Goal: Task Accomplishment & Management: Use online tool/utility

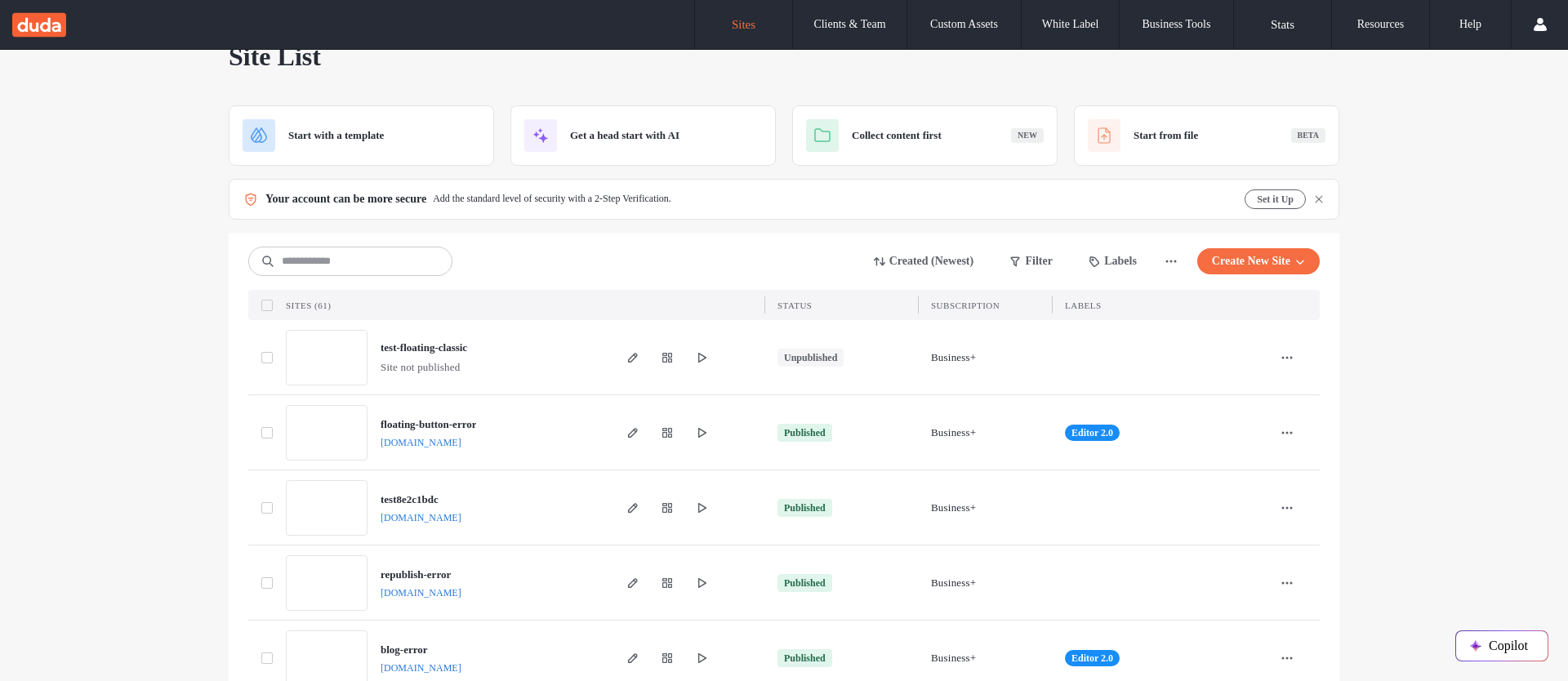
scroll to position [49, 0]
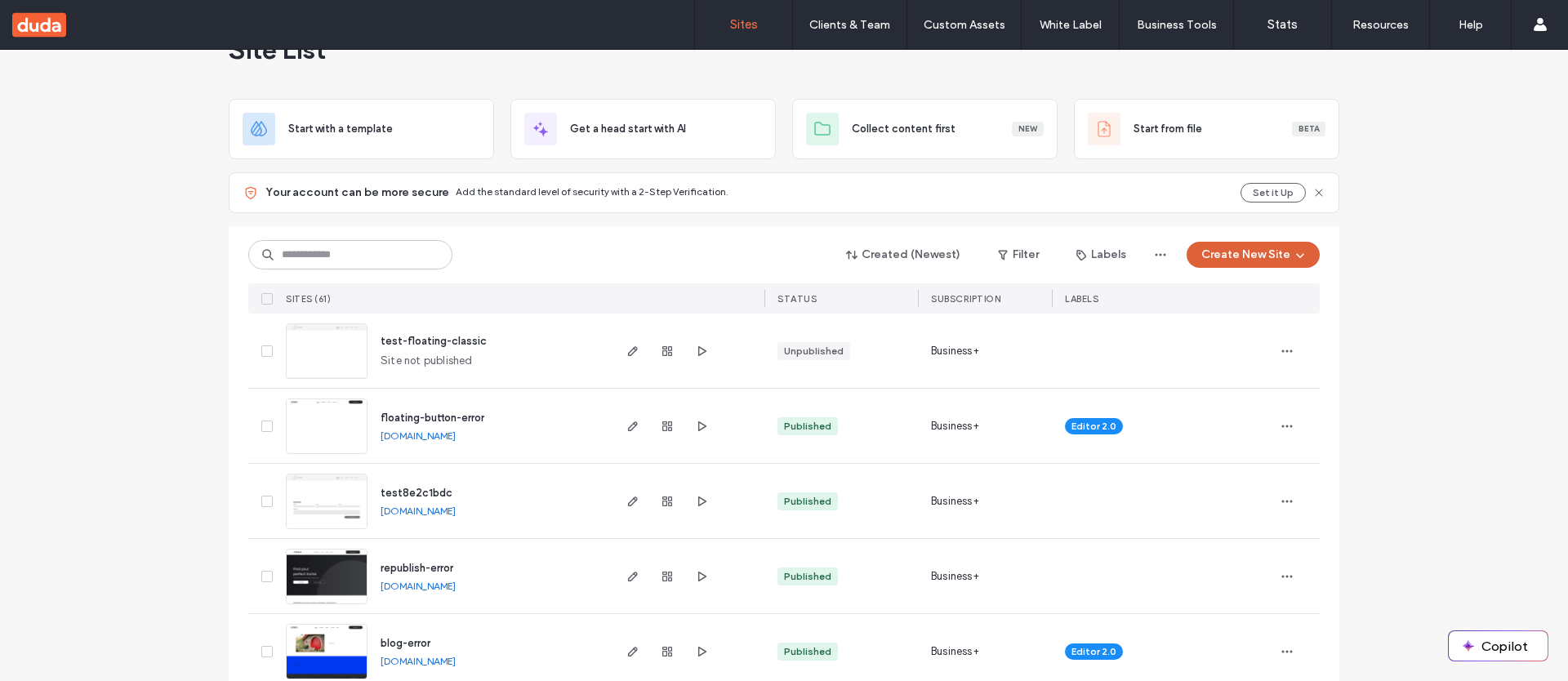
click at [1267, 255] on button "Create New Site" at bounding box center [1252, 254] width 133 height 26
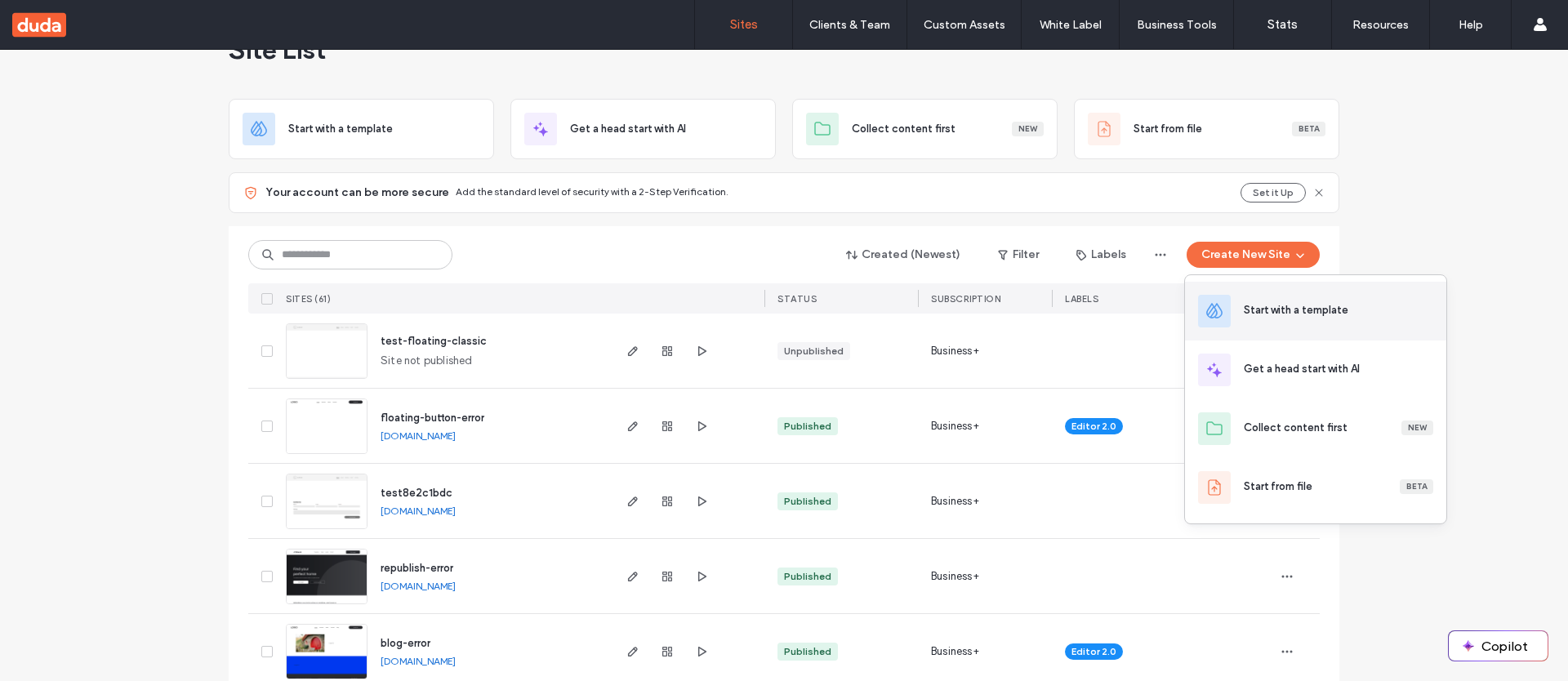
click at [1282, 321] on div "Start with a template" at bounding box center [1315, 311] width 262 height 58
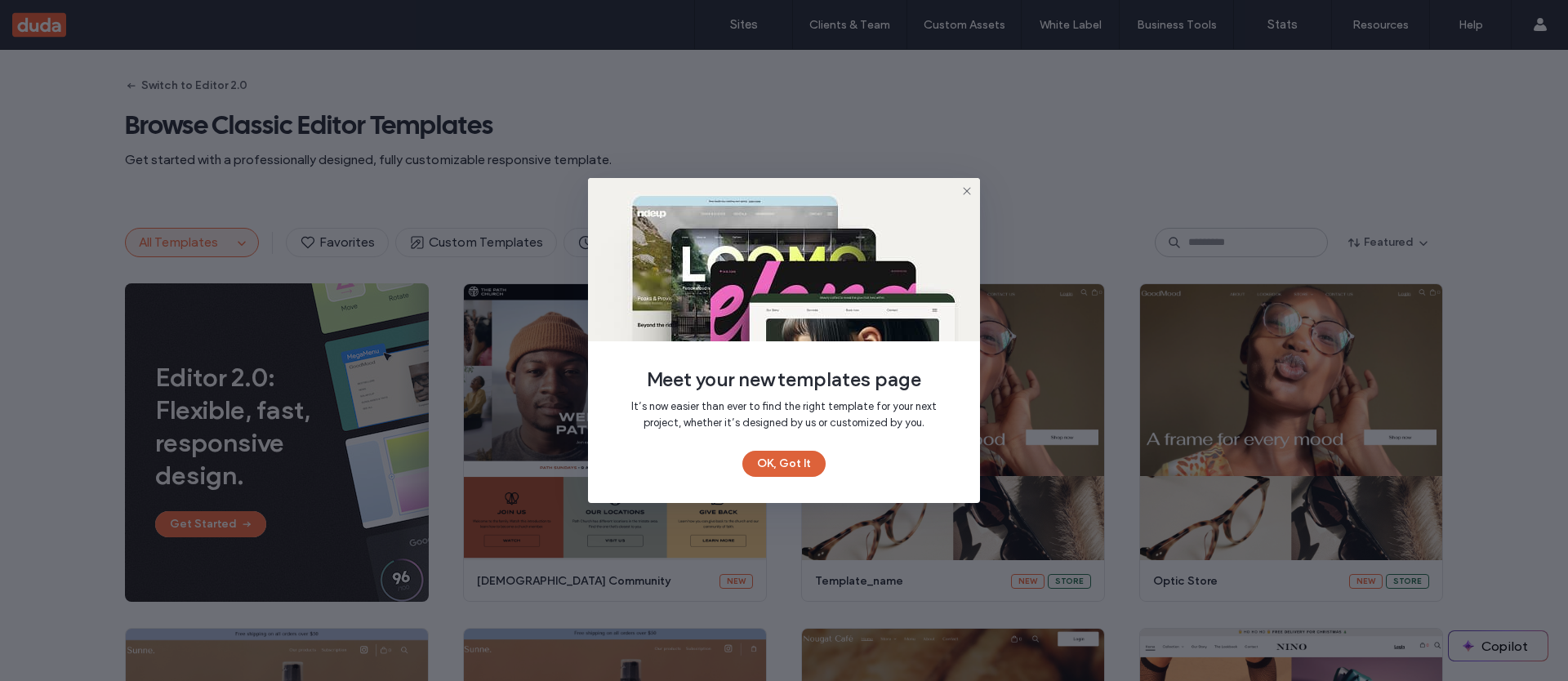
click at [795, 475] on button "OK, Got It" at bounding box center [784, 463] width 83 height 26
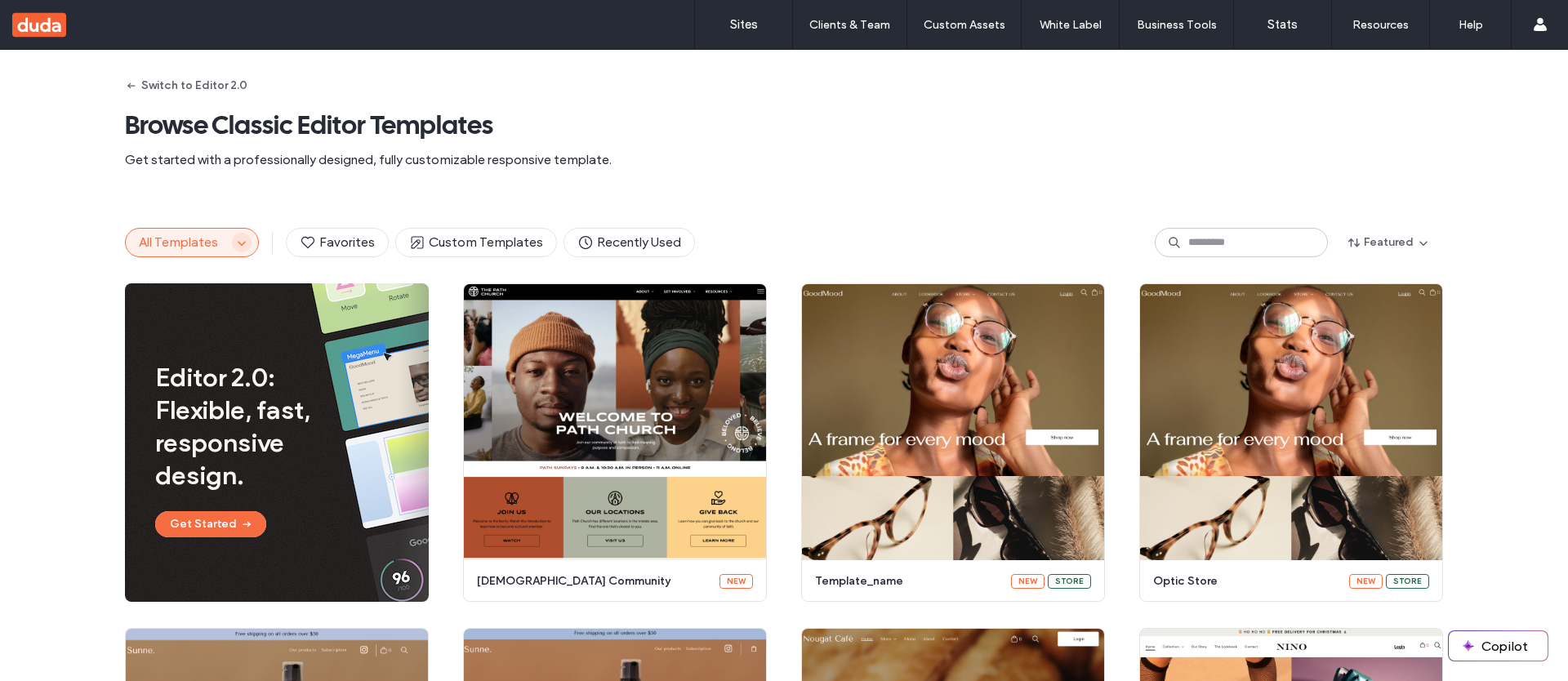
click at [235, 243] on icon "button" at bounding box center [241, 242] width 13 height 13
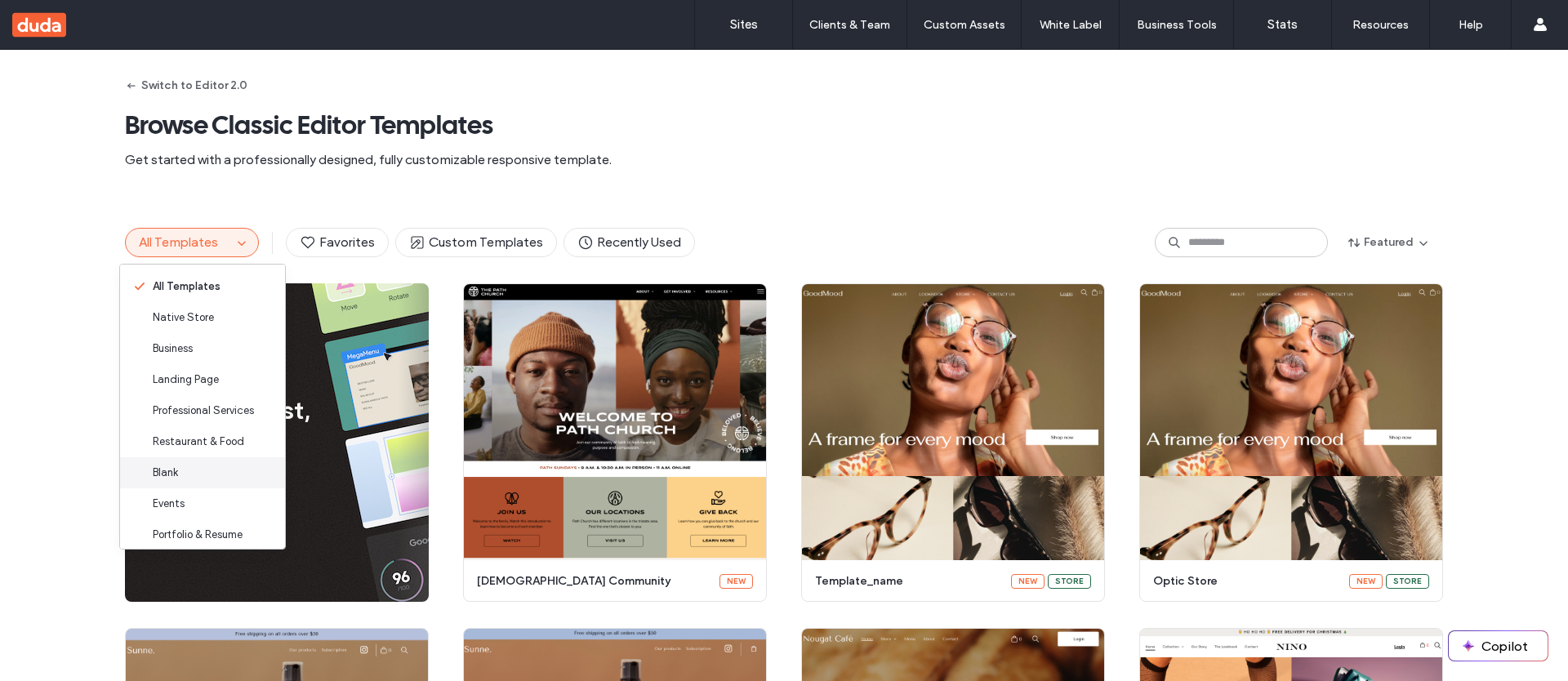
click at [214, 471] on div "Blank" at bounding box center [202, 473] width 165 height 31
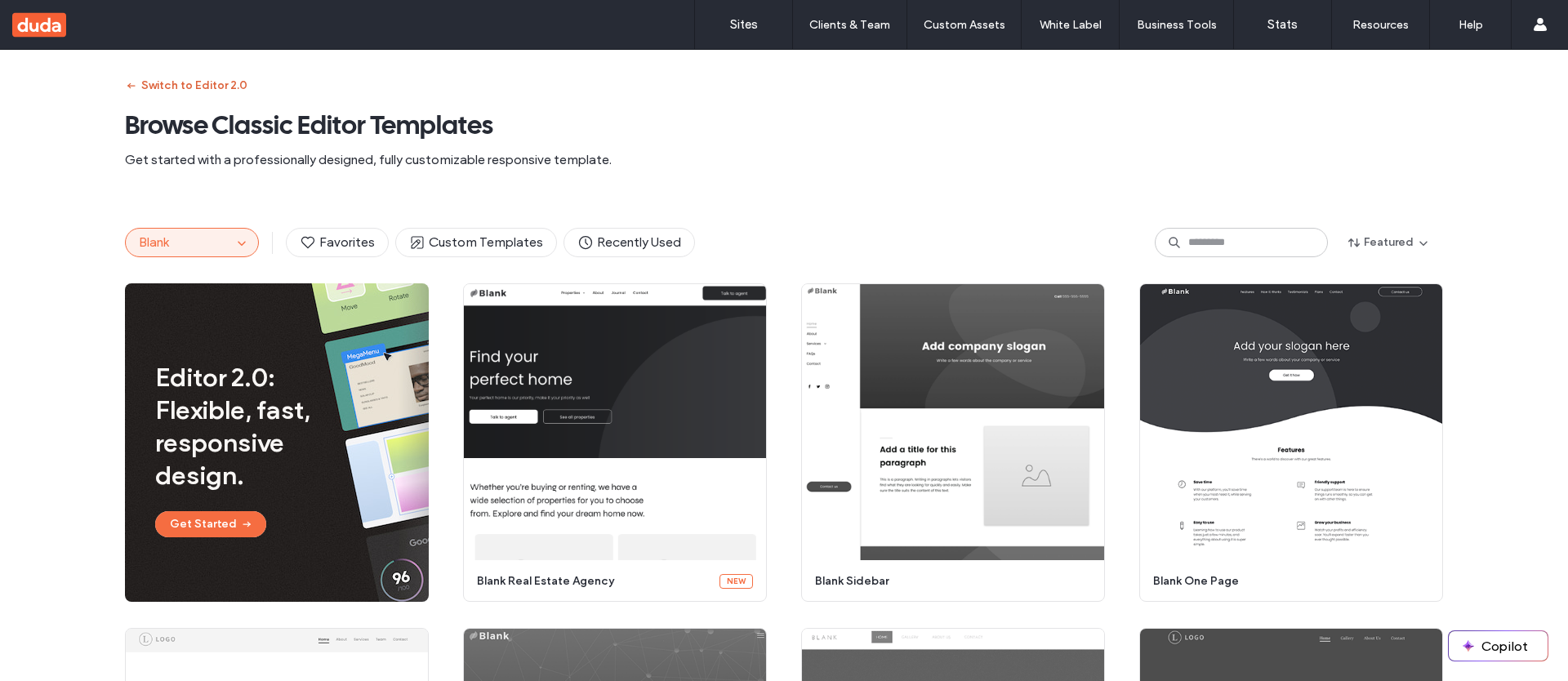
click at [205, 84] on button "Switch to Editor 2.0" at bounding box center [186, 86] width 123 height 26
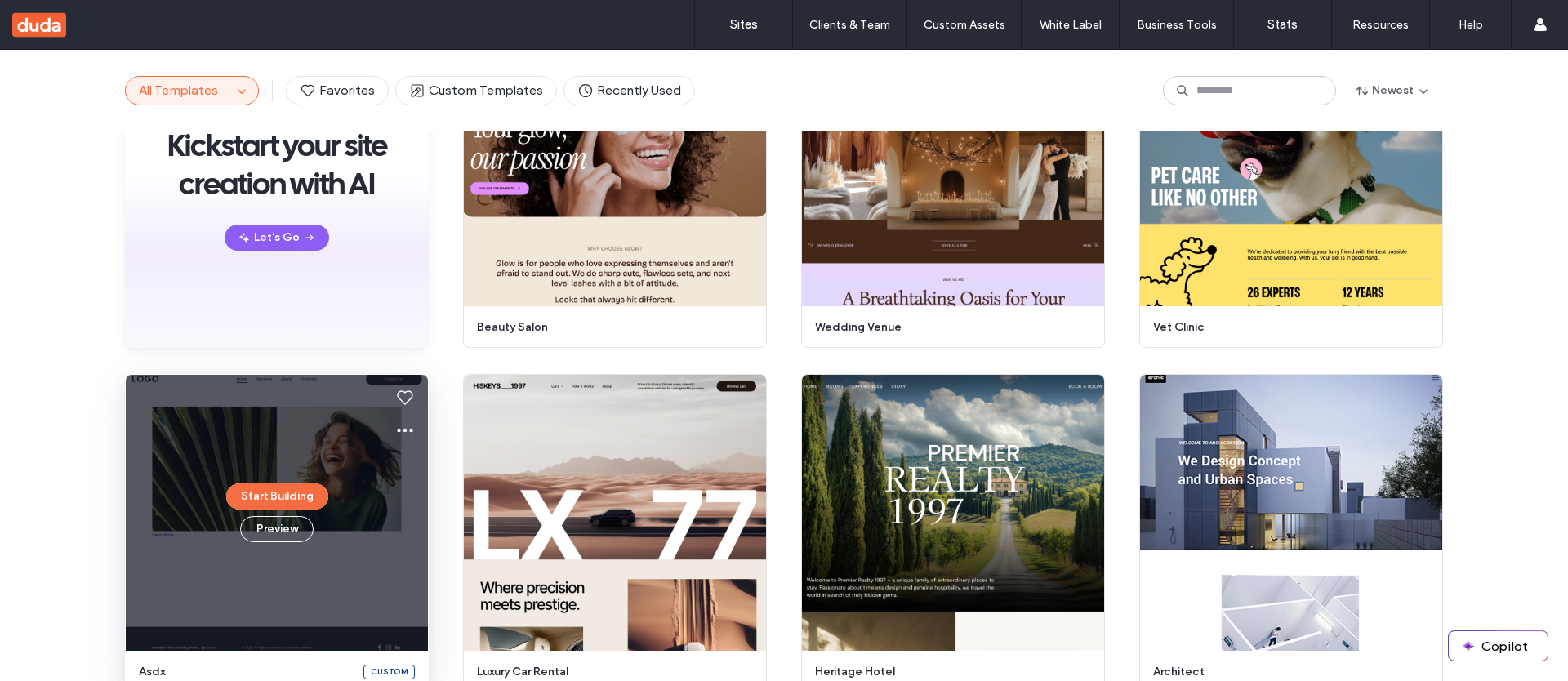
scroll to position [246, 0]
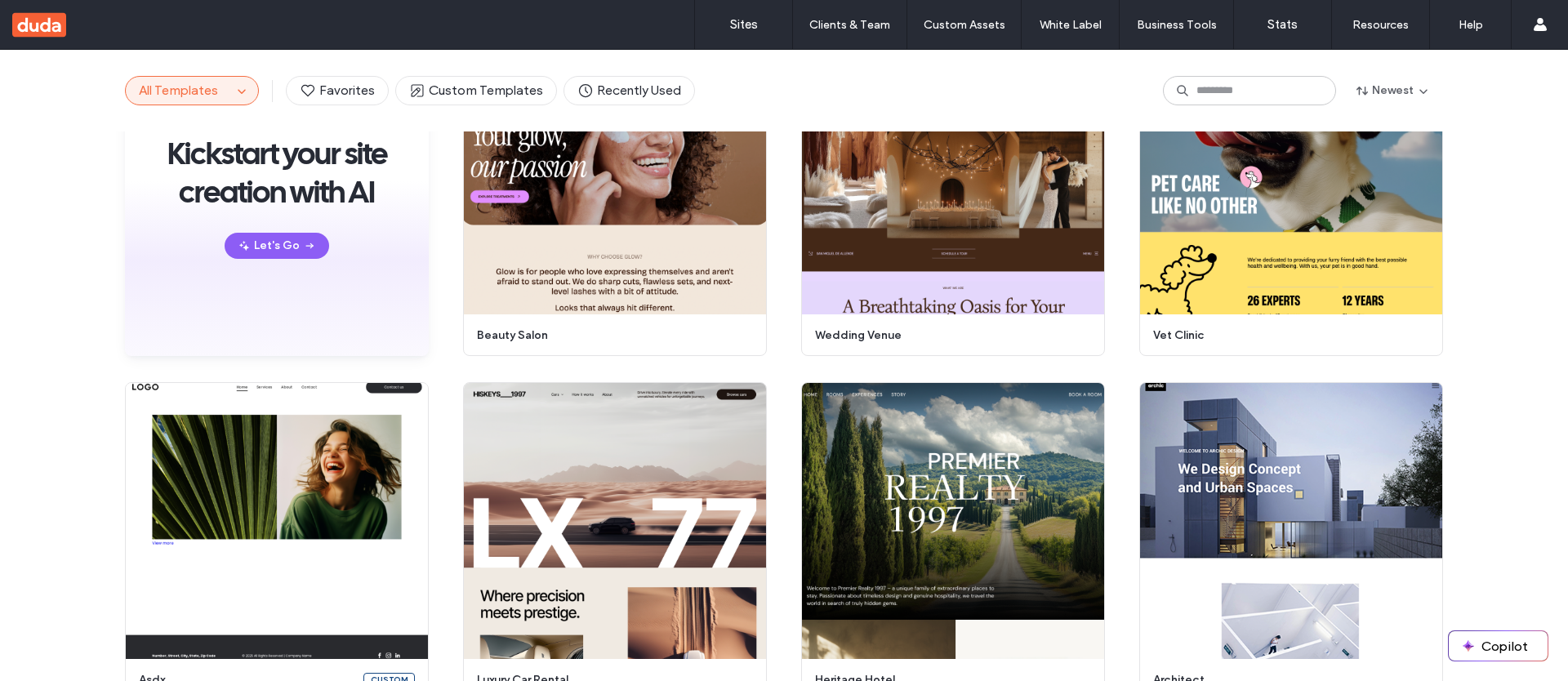
click at [225, 80] on button "All Templates" at bounding box center [179, 91] width 106 height 28
click at [232, 85] on span "button" at bounding box center [241, 90] width 19 height 19
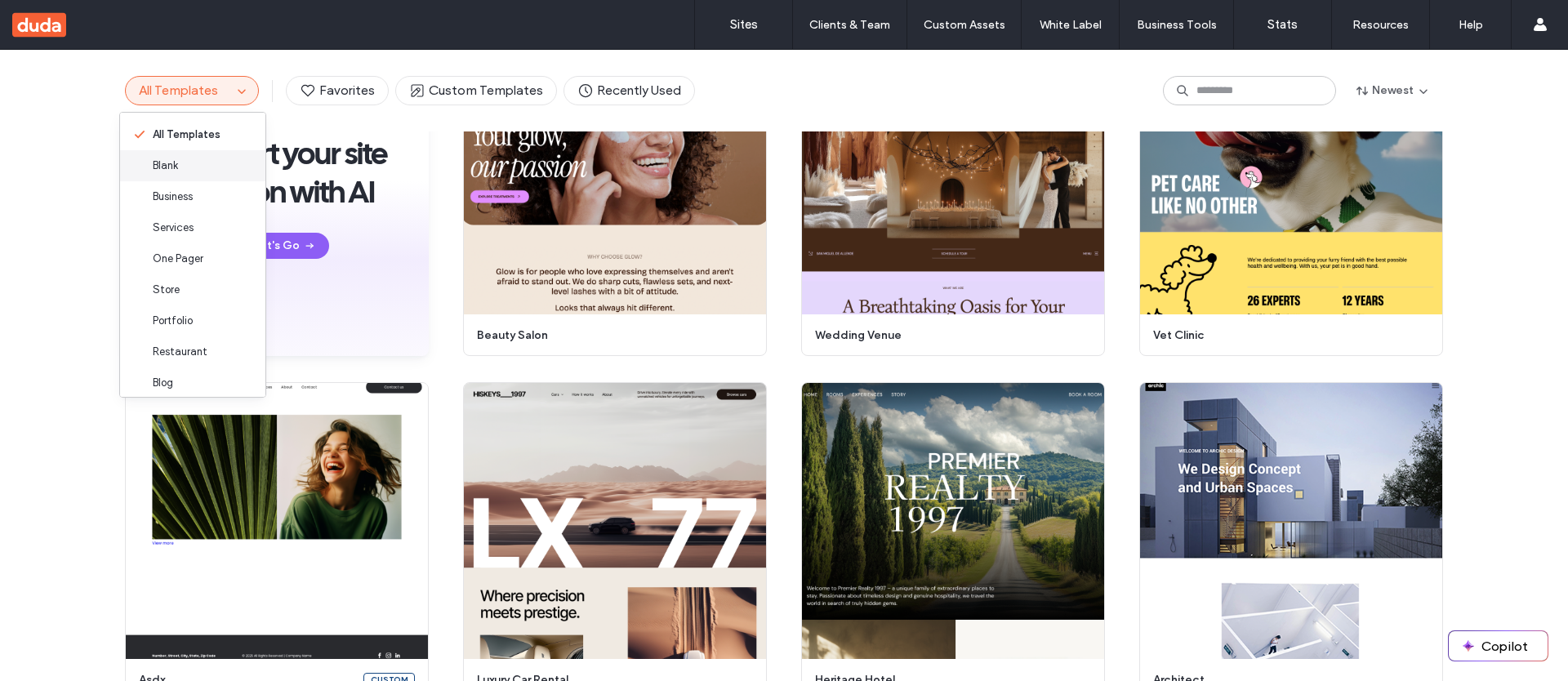
click at [181, 171] on div "Blank" at bounding box center [193, 165] width 146 height 31
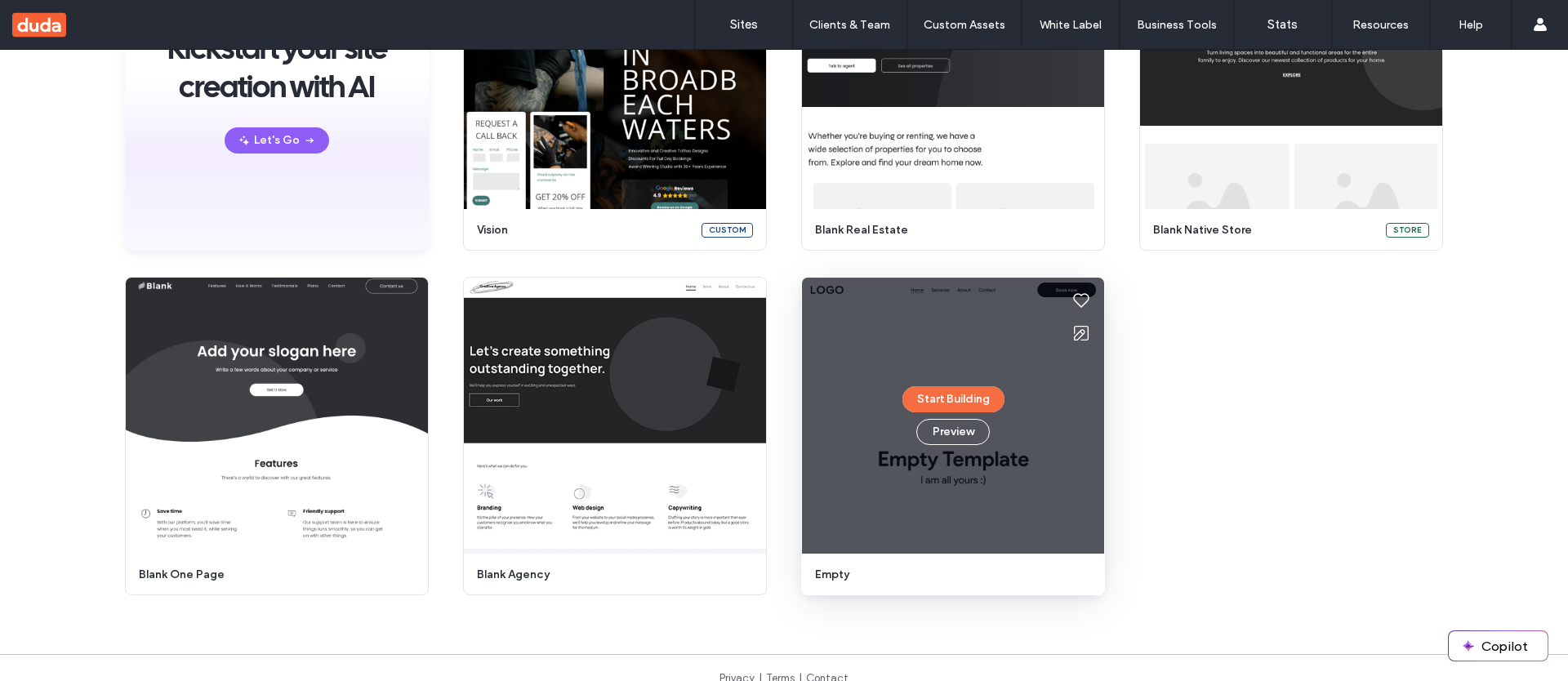
scroll to position [261, 0]
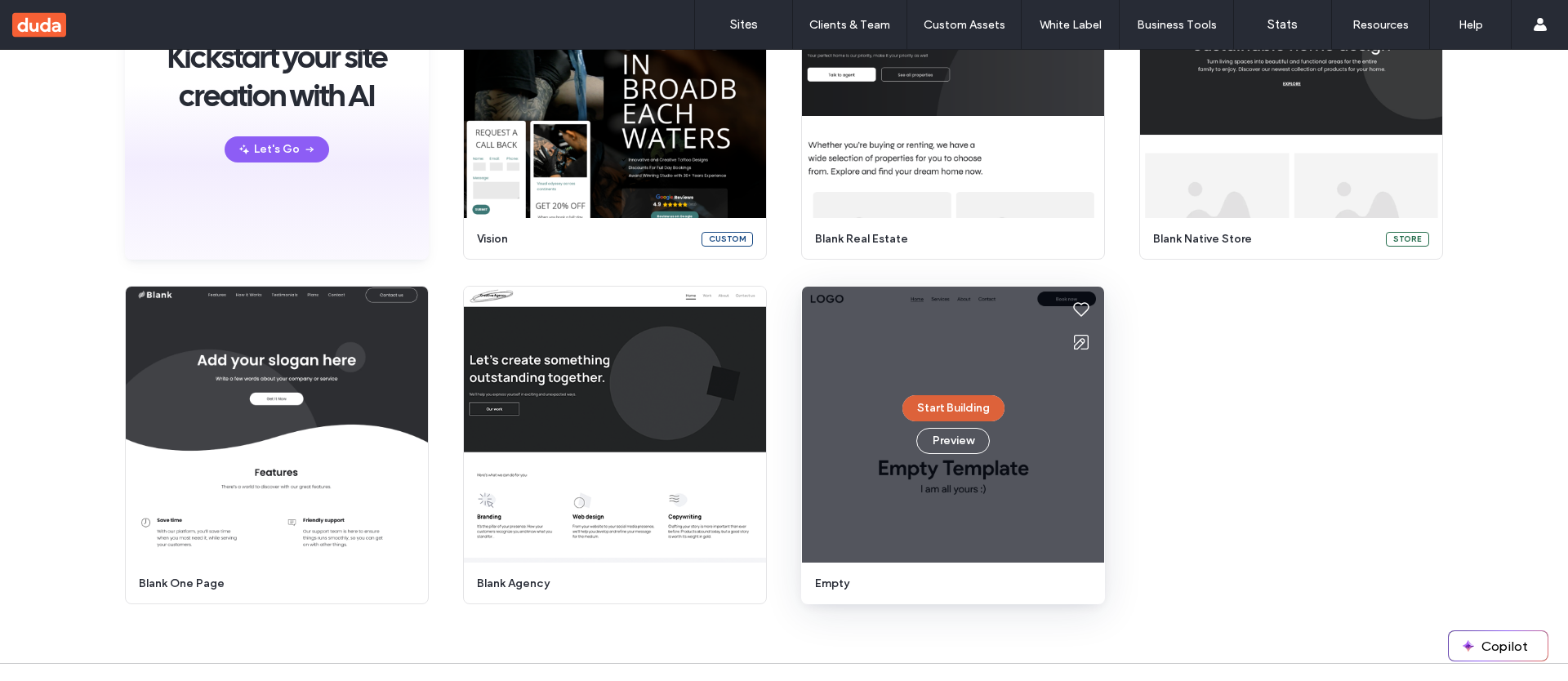
click at [937, 410] on button "Start Building" at bounding box center [953, 408] width 102 height 26
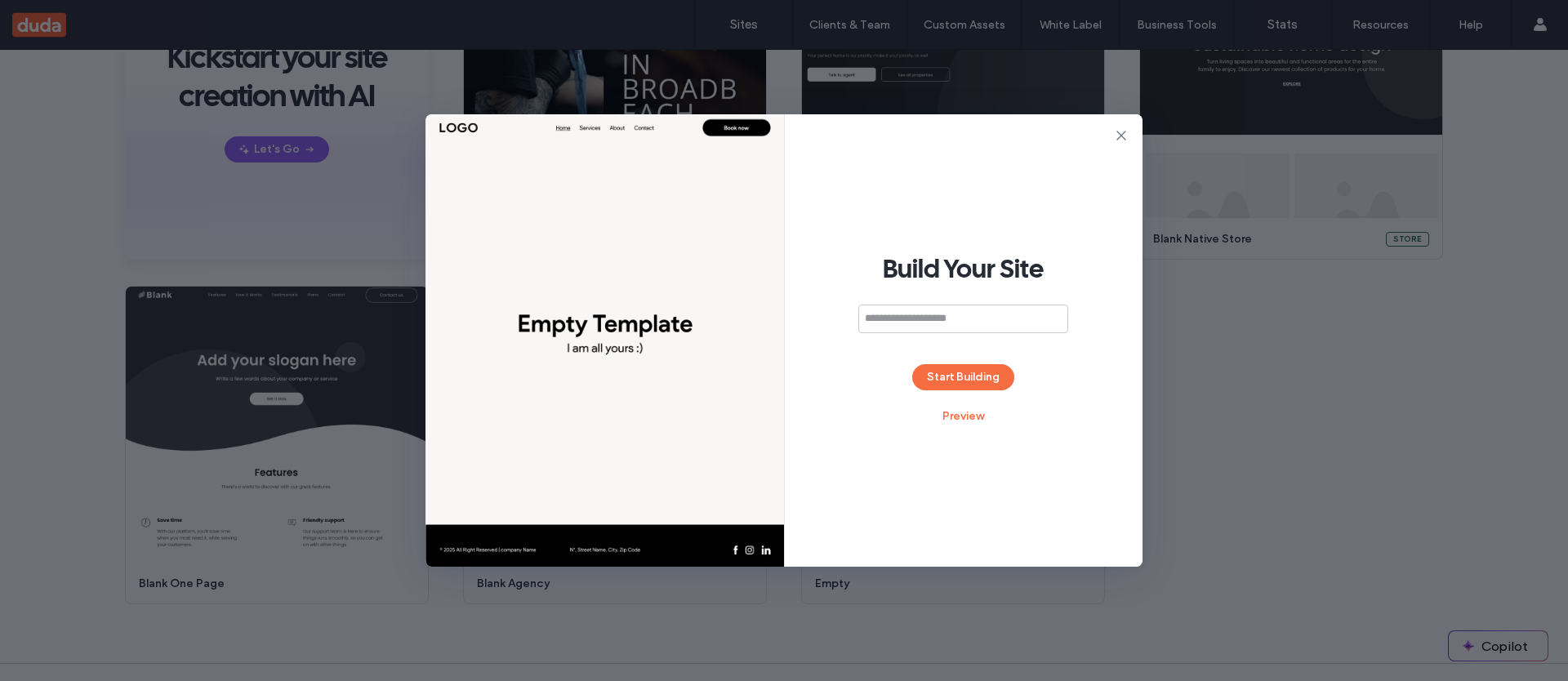
click at [923, 316] on input at bounding box center [963, 319] width 210 height 29
type input "**********"
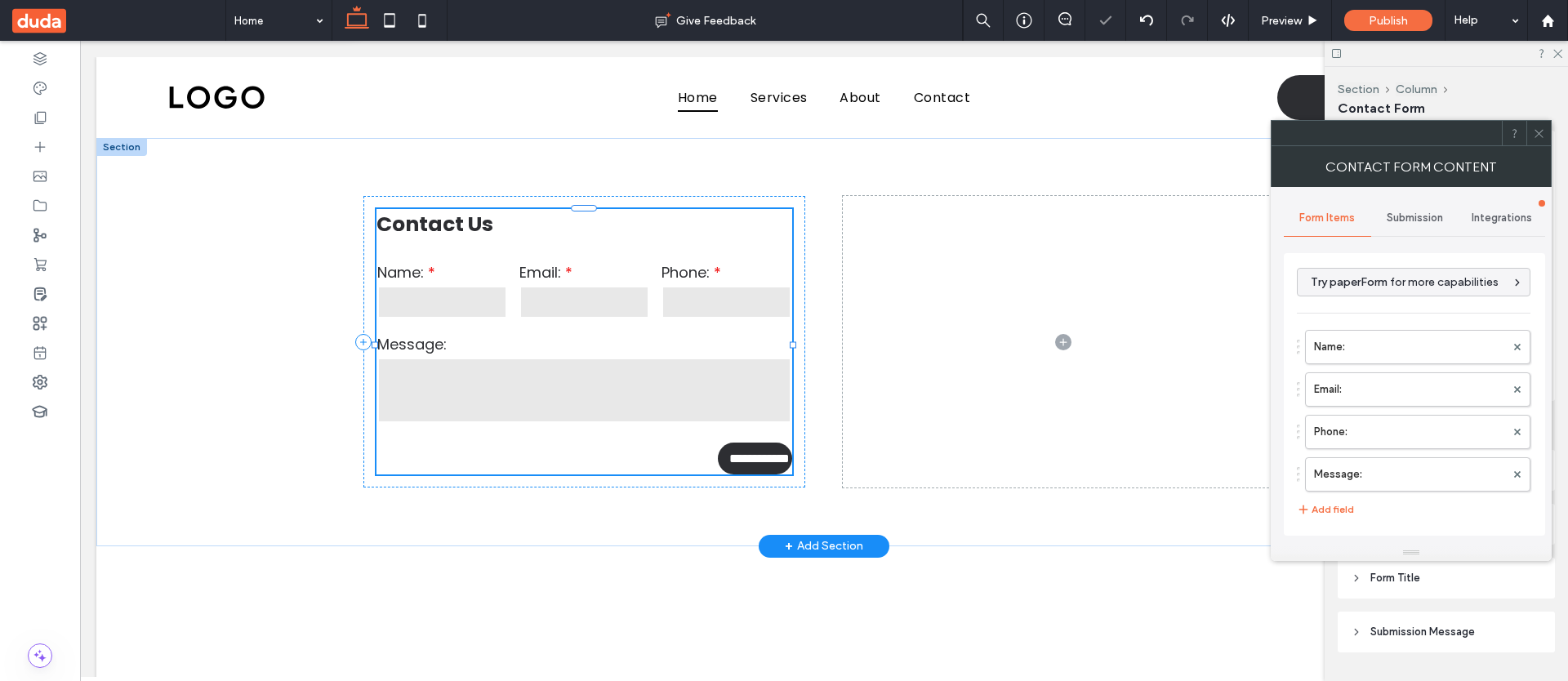
type input "**********"
type input "*"
type input "***"
type input "*"
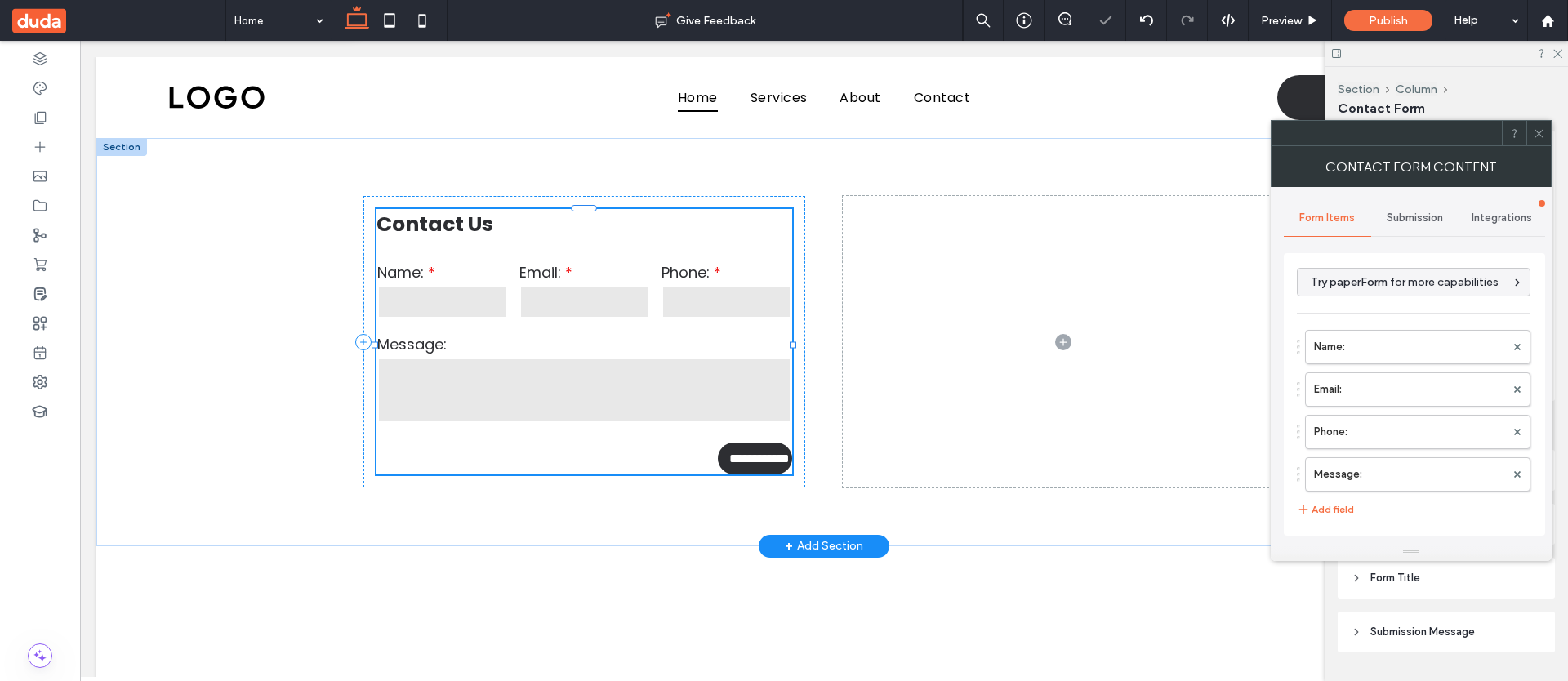
type input "***"
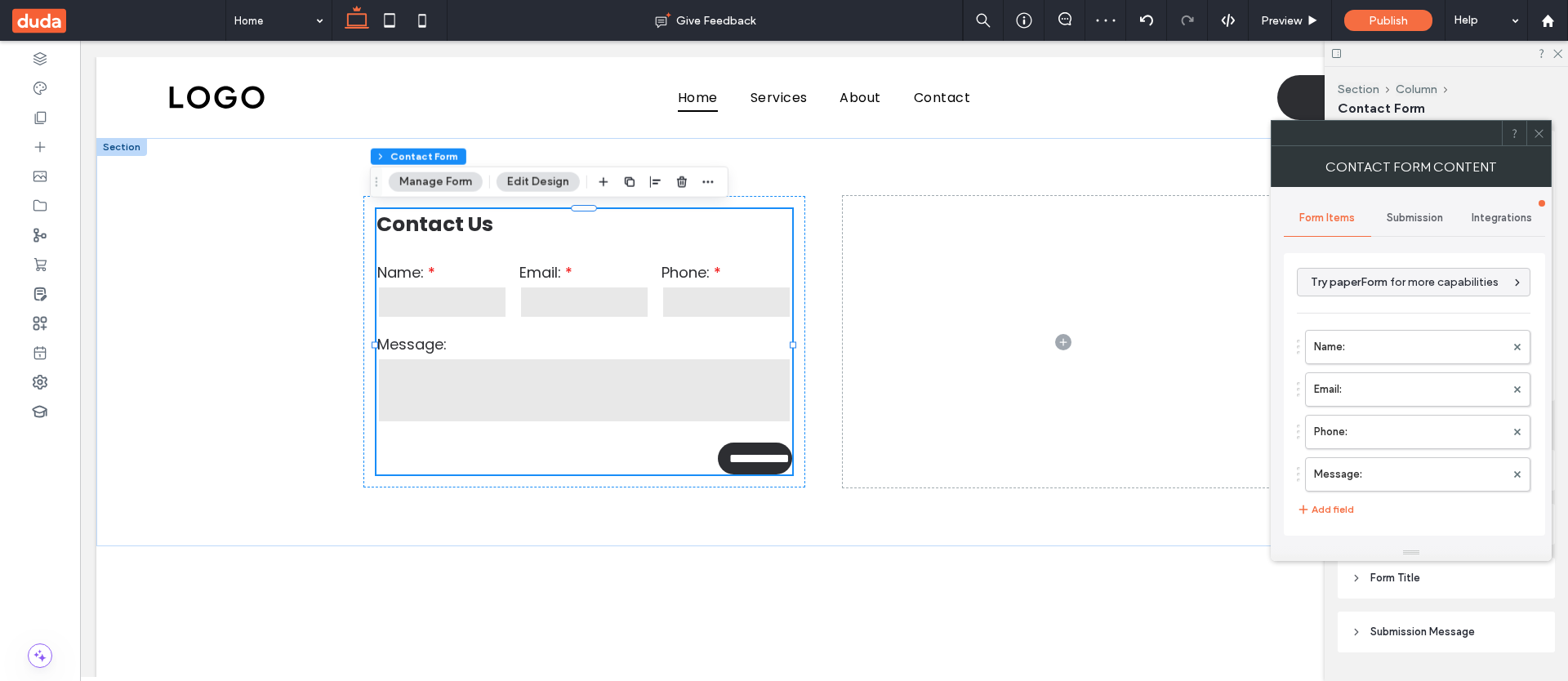
click at [1411, 221] on span "Submission" at bounding box center [1415, 218] width 57 height 13
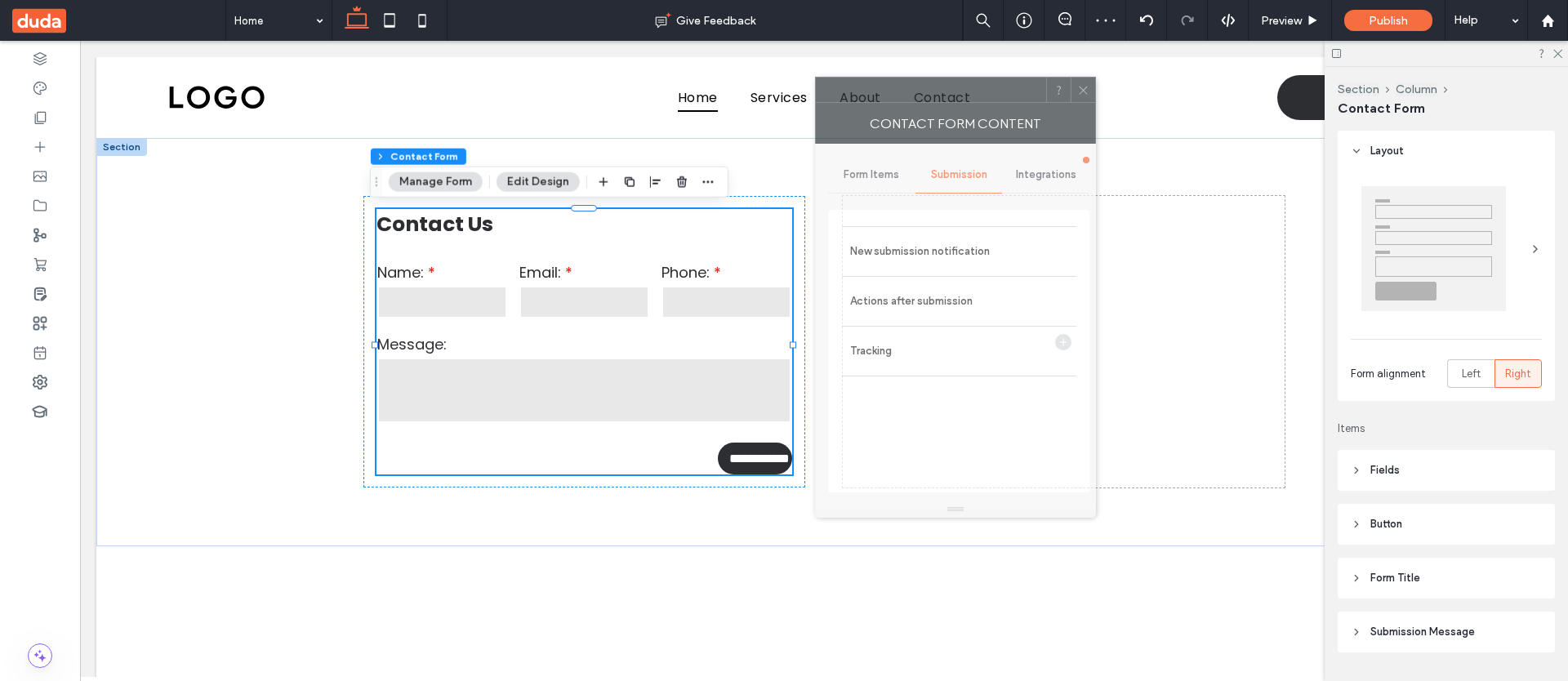
drag, startPoint x: 1390, startPoint y: 144, endPoint x: 840, endPoint y: 103, distance: 551.5
click at [853, 100] on div at bounding box center [930, 90] width 230 height 25
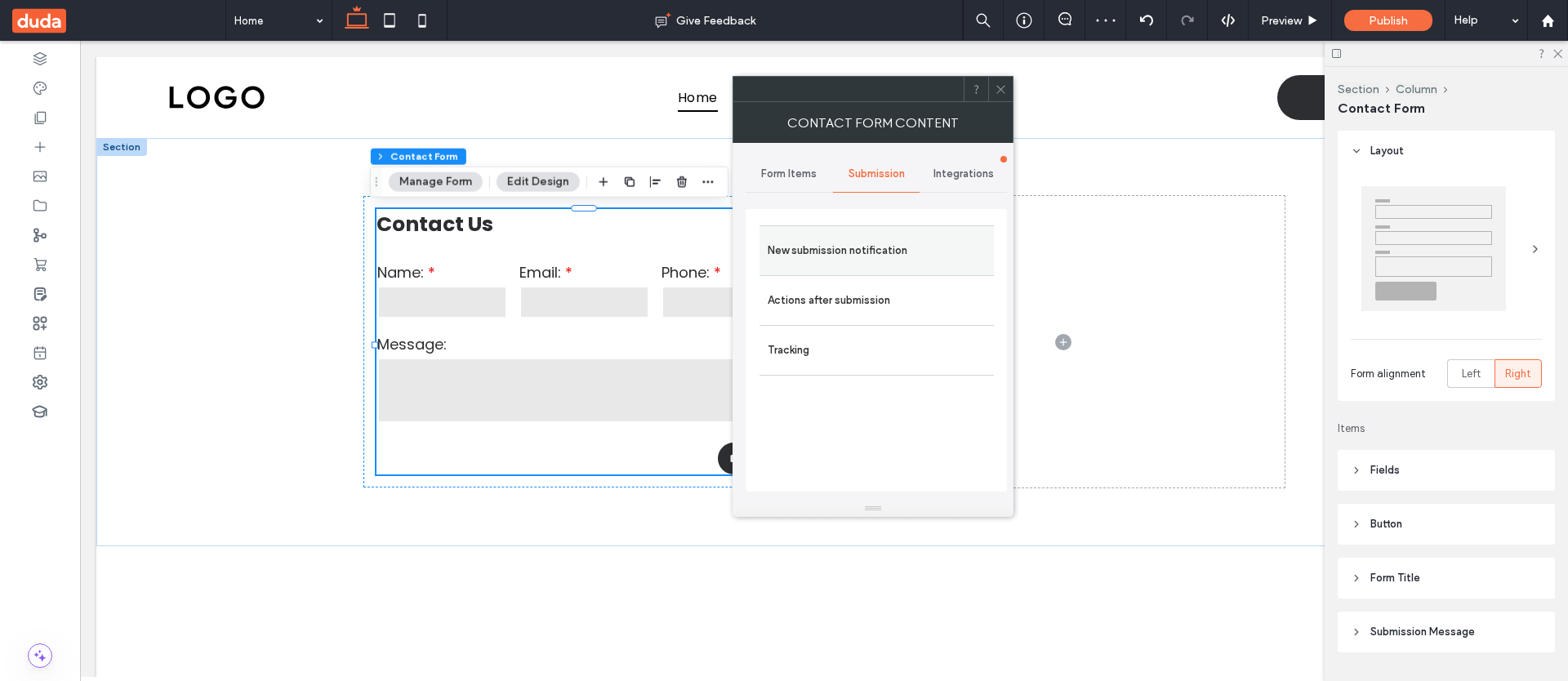
click at [865, 246] on label "New submission notification" at bounding box center [877, 251] width 218 height 33
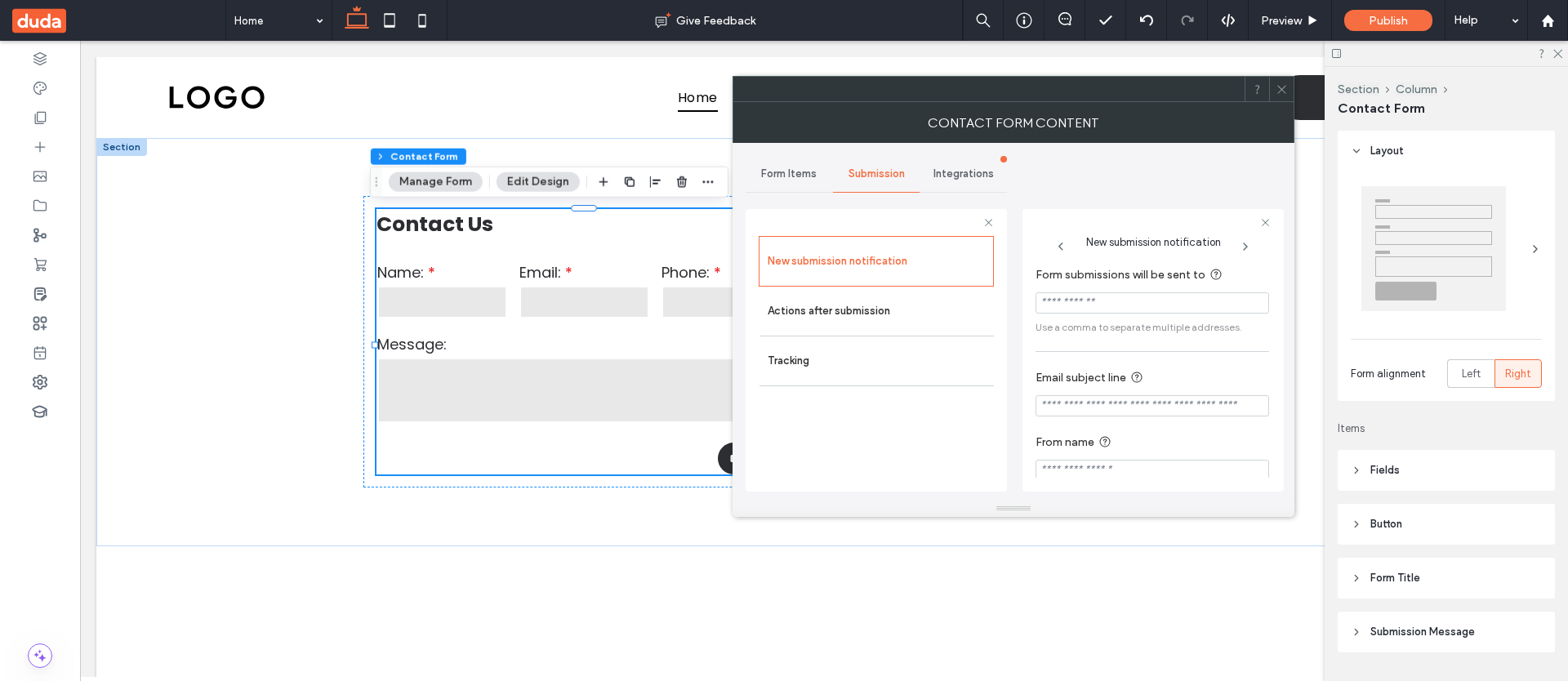
click at [788, 170] on span "Form Items" at bounding box center [789, 174] width 56 height 13
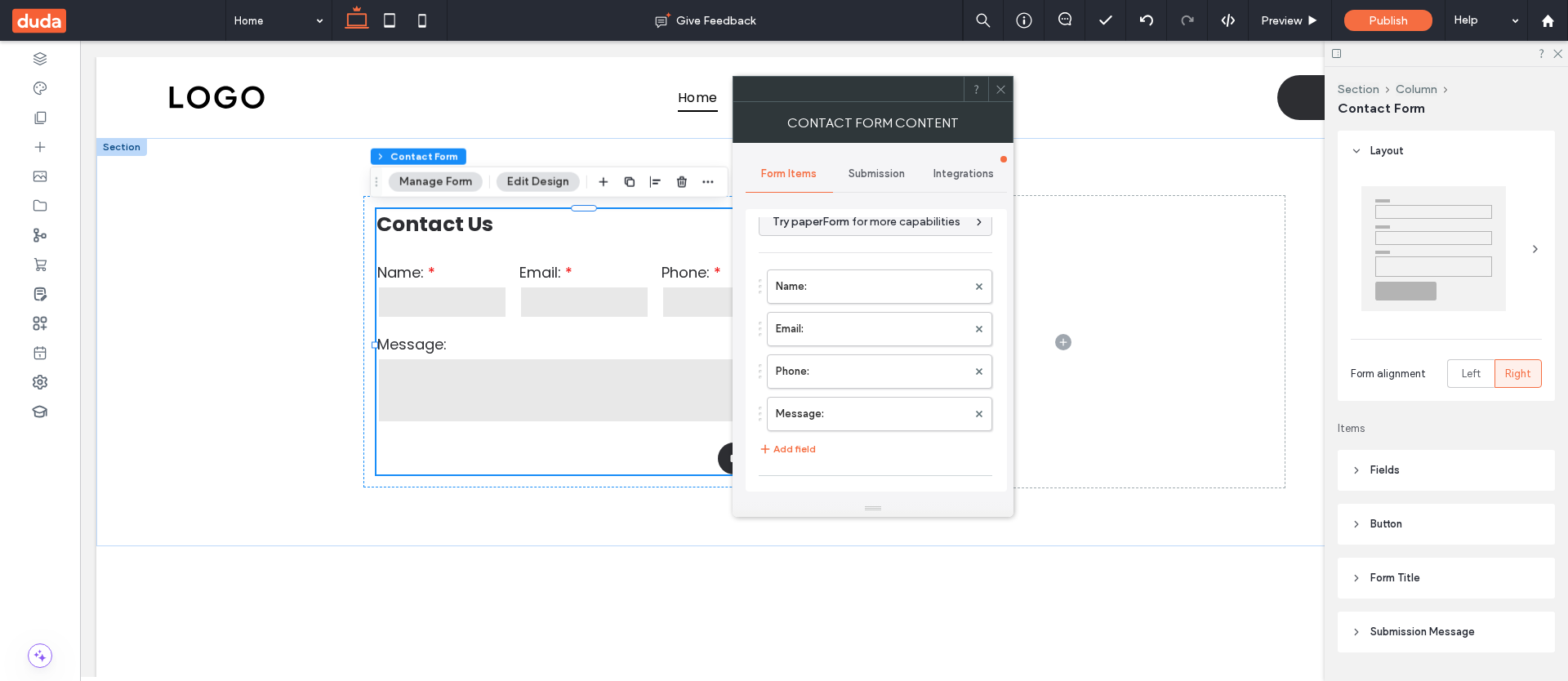
scroll to position [25, 0]
click at [809, 437] on button "Add field" at bounding box center [787, 440] width 58 height 19
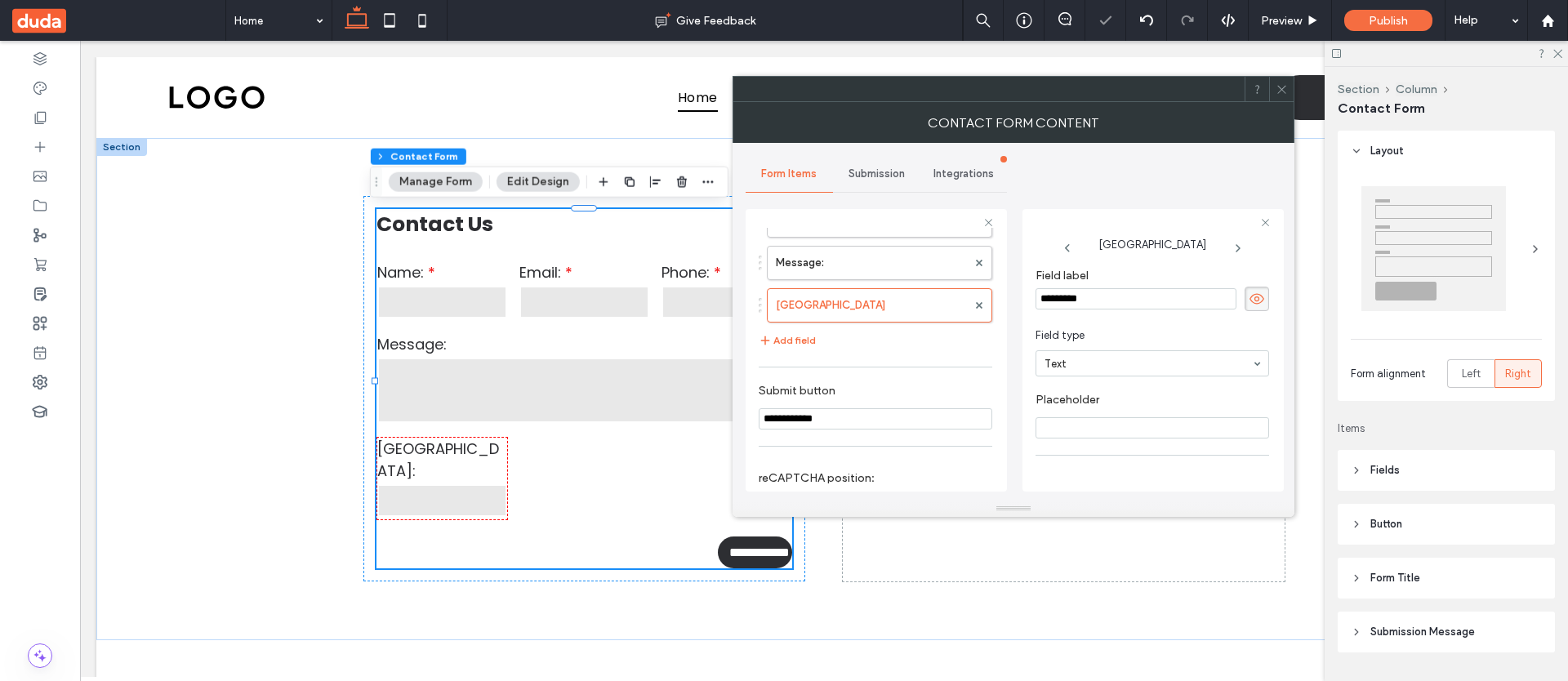
scroll to position [177, 0]
type input "****"
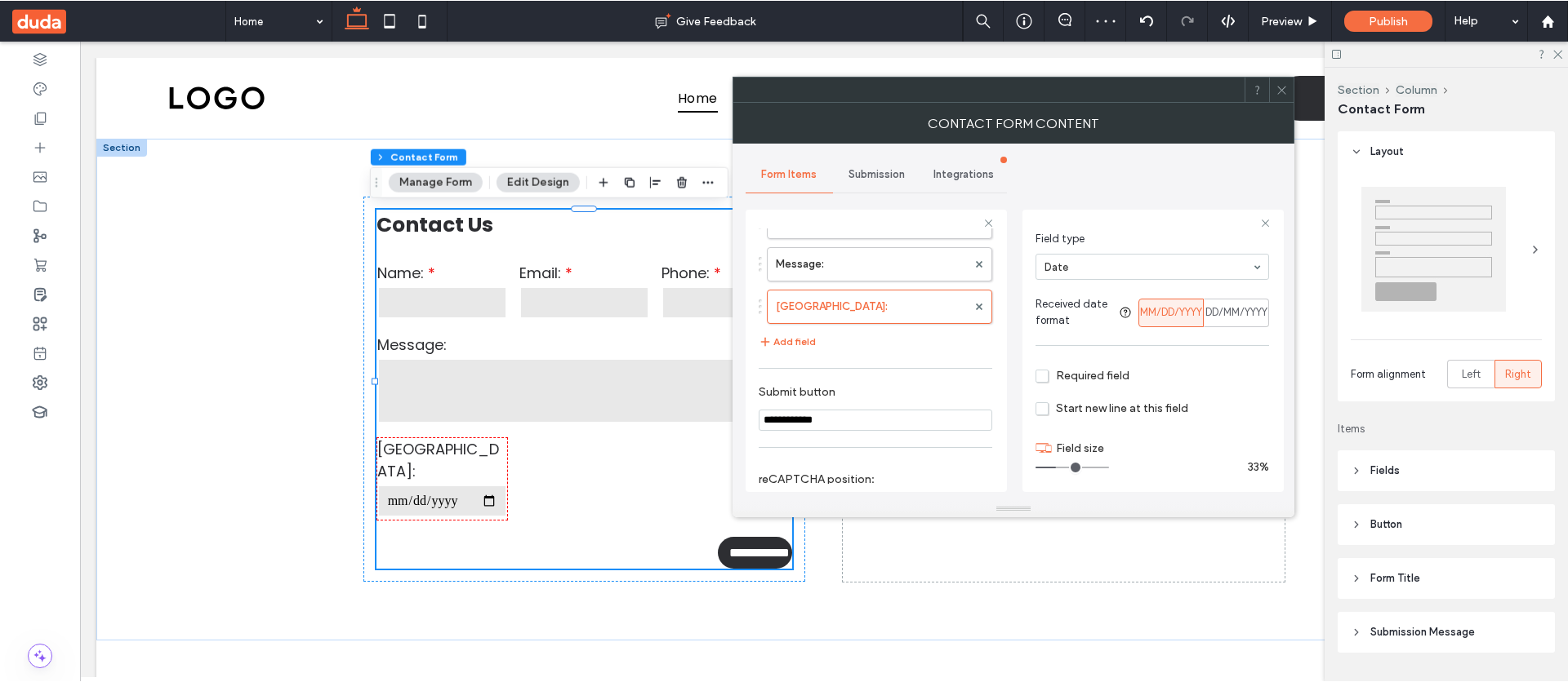
scroll to position [101, 0]
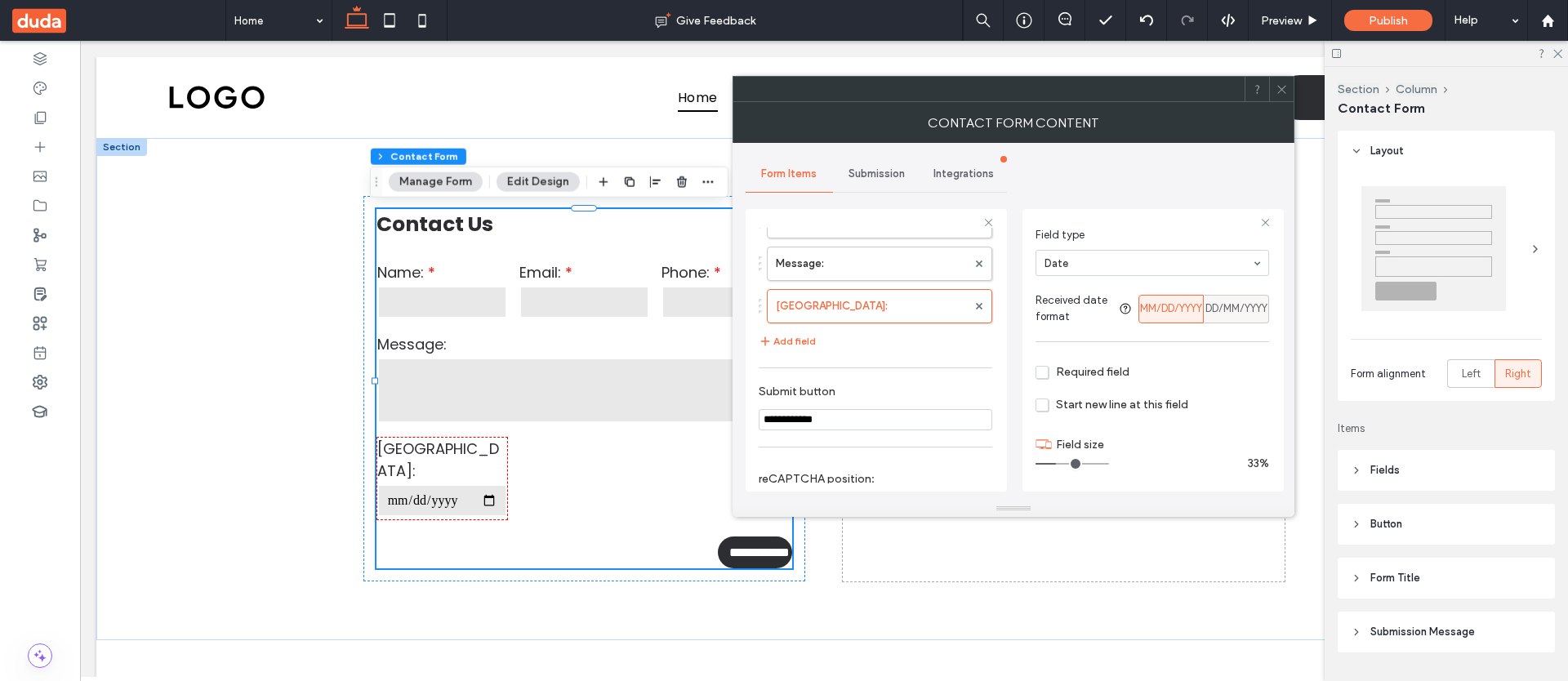
click at [1212, 309] on span "DD/MM/YYYY" at bounding box center [1236, 308] width 62 height 16
click at [1145, 308] on span "MM/DD/YYYY" at bounding box center [1170, 308] width 62 height 16
click at [1214, 306] on span "DD/MM/YYYY" at bounding box center [1236, 308] width 62 height 16
click at [1149, 299] on div "MM/DD/YYYY" at bounding box center [1171, 309] width 44 height 27
click at [1284, 95] on icon at bounding box center [1281, 89] width 12 height 12
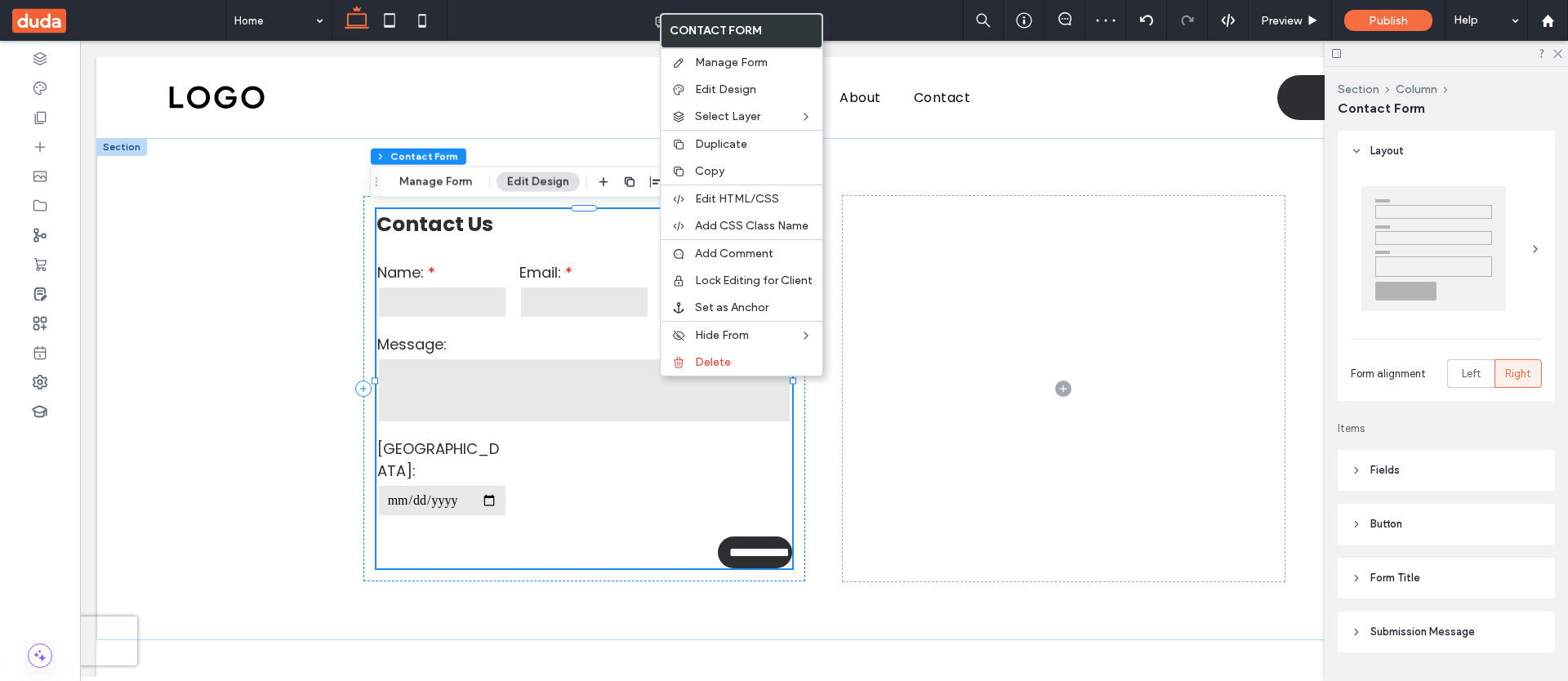
click at [676, 183] on div "Copy" at bounding box center [741, 171] width 162 height 27
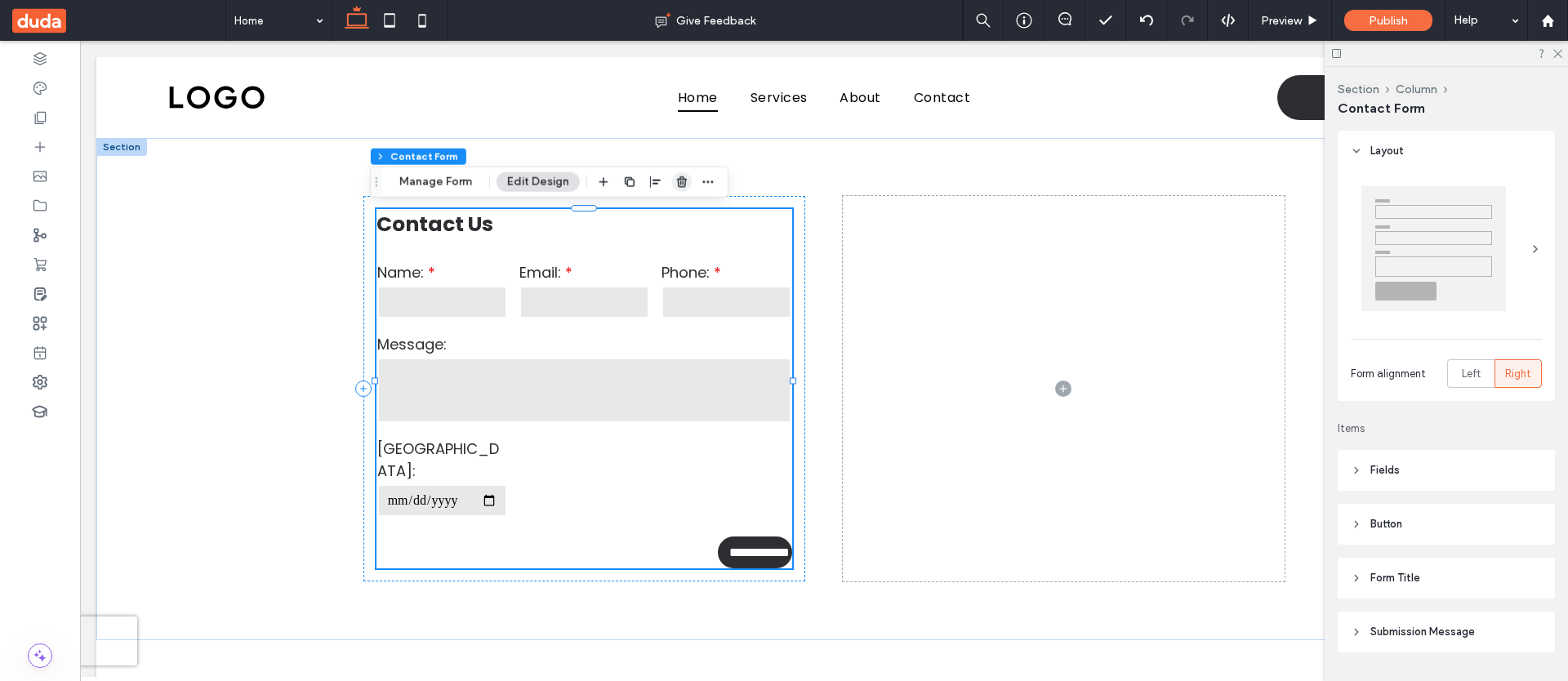
drag, startPoint x: 679, startPoint y: 186, endPoint x: 596, endPoint y: 154, distance: 89.0
click at [679, 186] on use "button" at bounding box center [682, 181] width 10 height 11
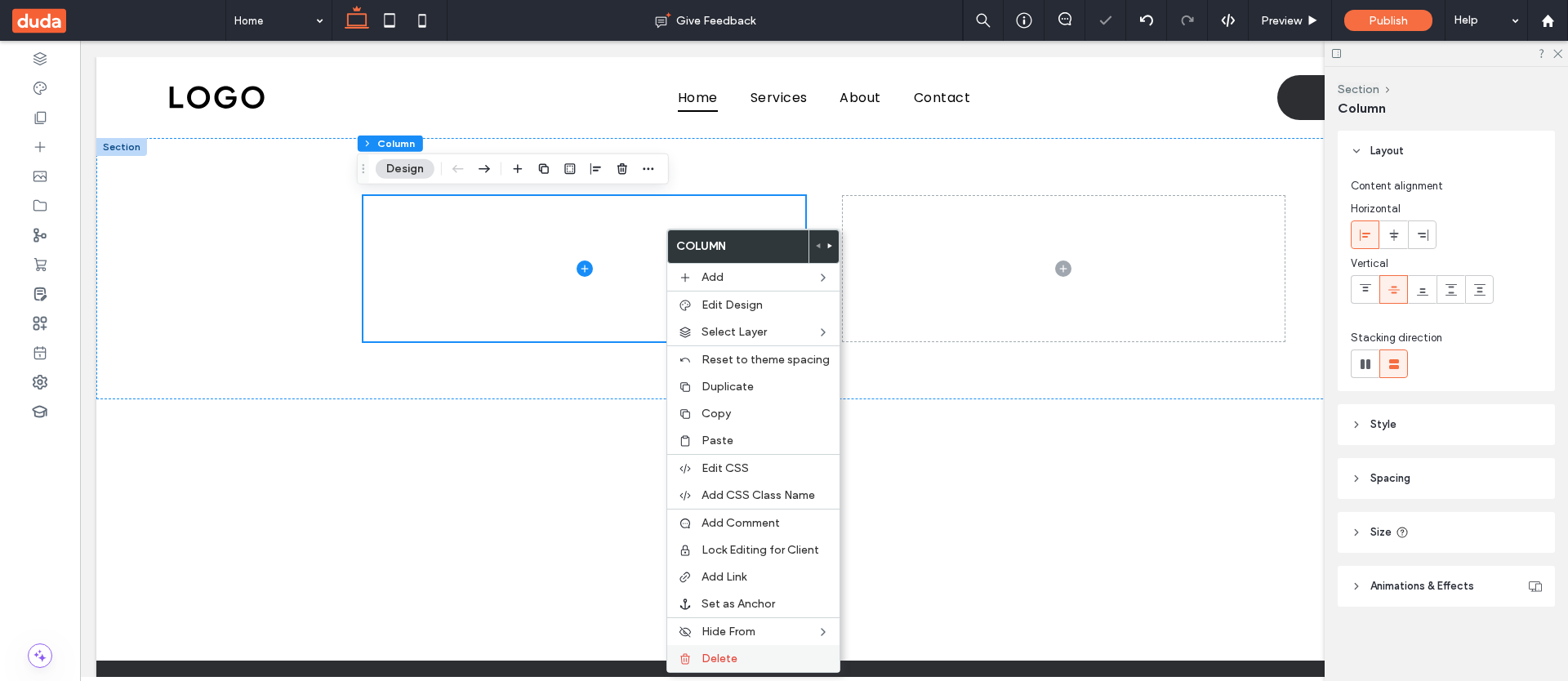
click at [741, 662] on label "Delete" at bounding box center [765, 659] width 128 height 14
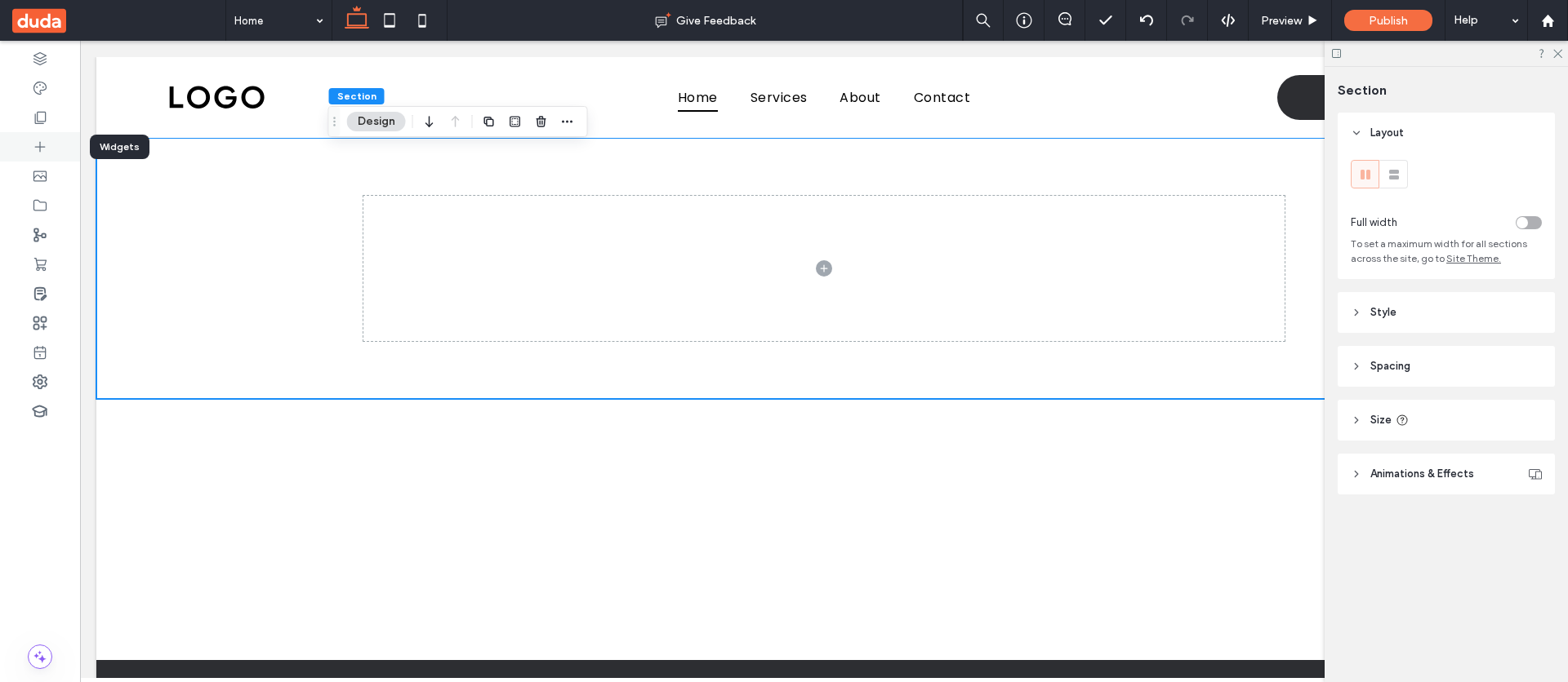
click at [47, 149] on icon at bounding box center [40, 146] width 16 height 16
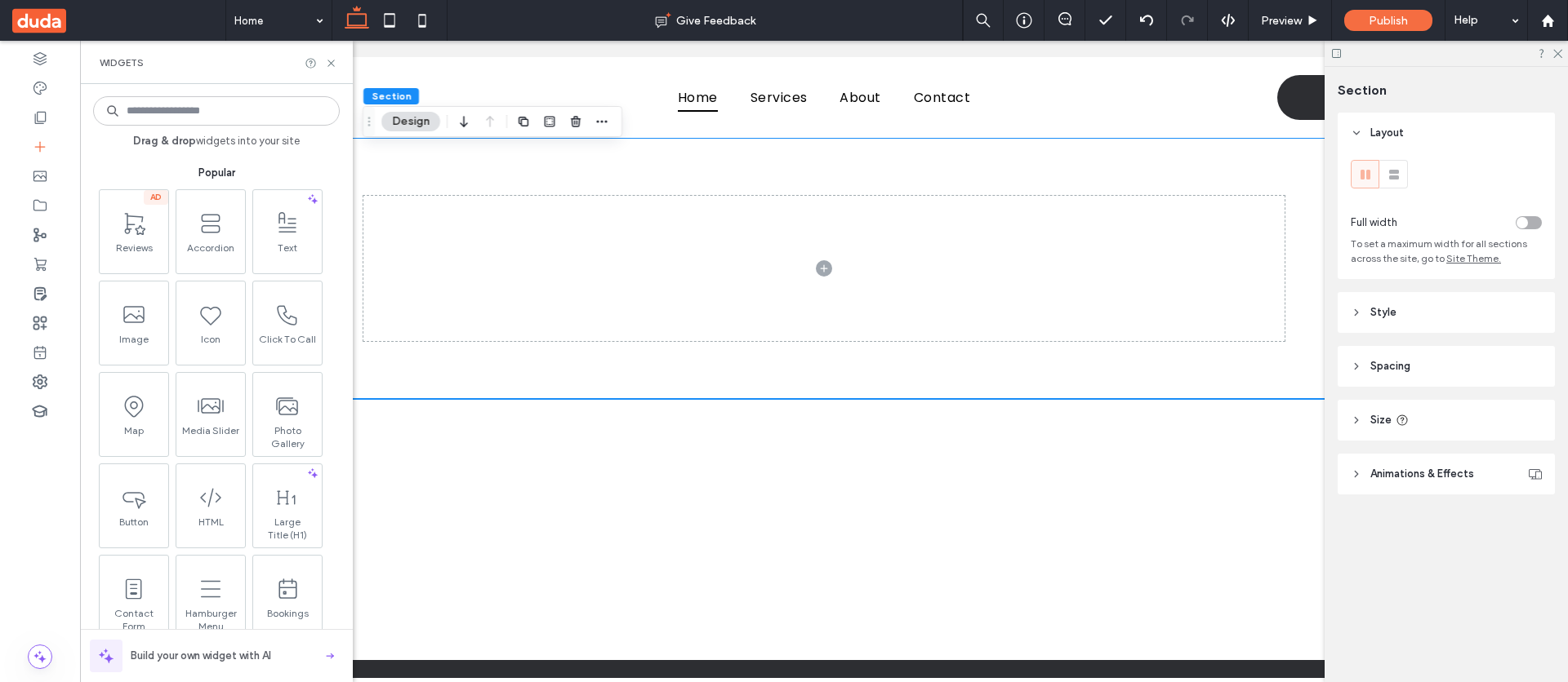
click at [185, 107] on input at bounding box center [216, 111] width 246 height 30
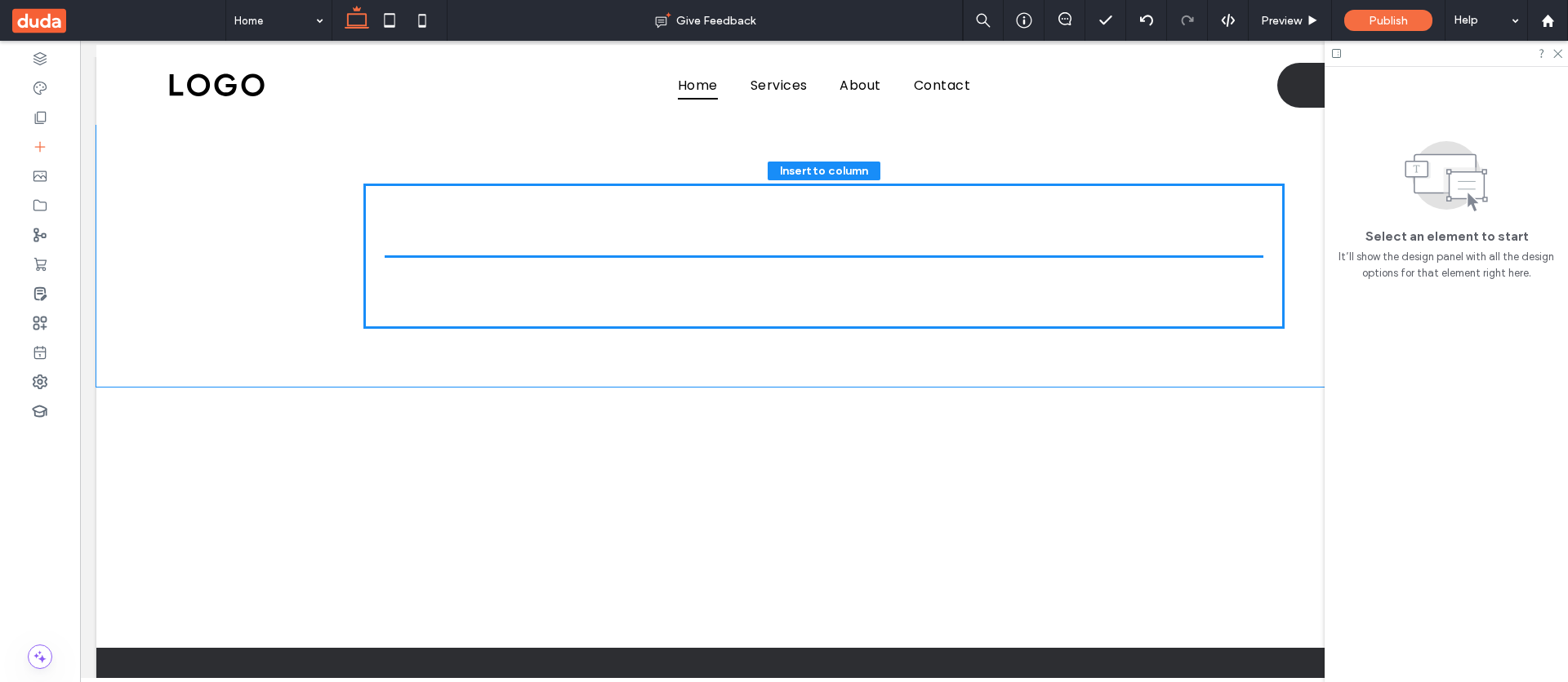
drag, startPoint x: 225, startPoint y: 637, endPoint x: 867, endPoint y: 294, distance: 727.9
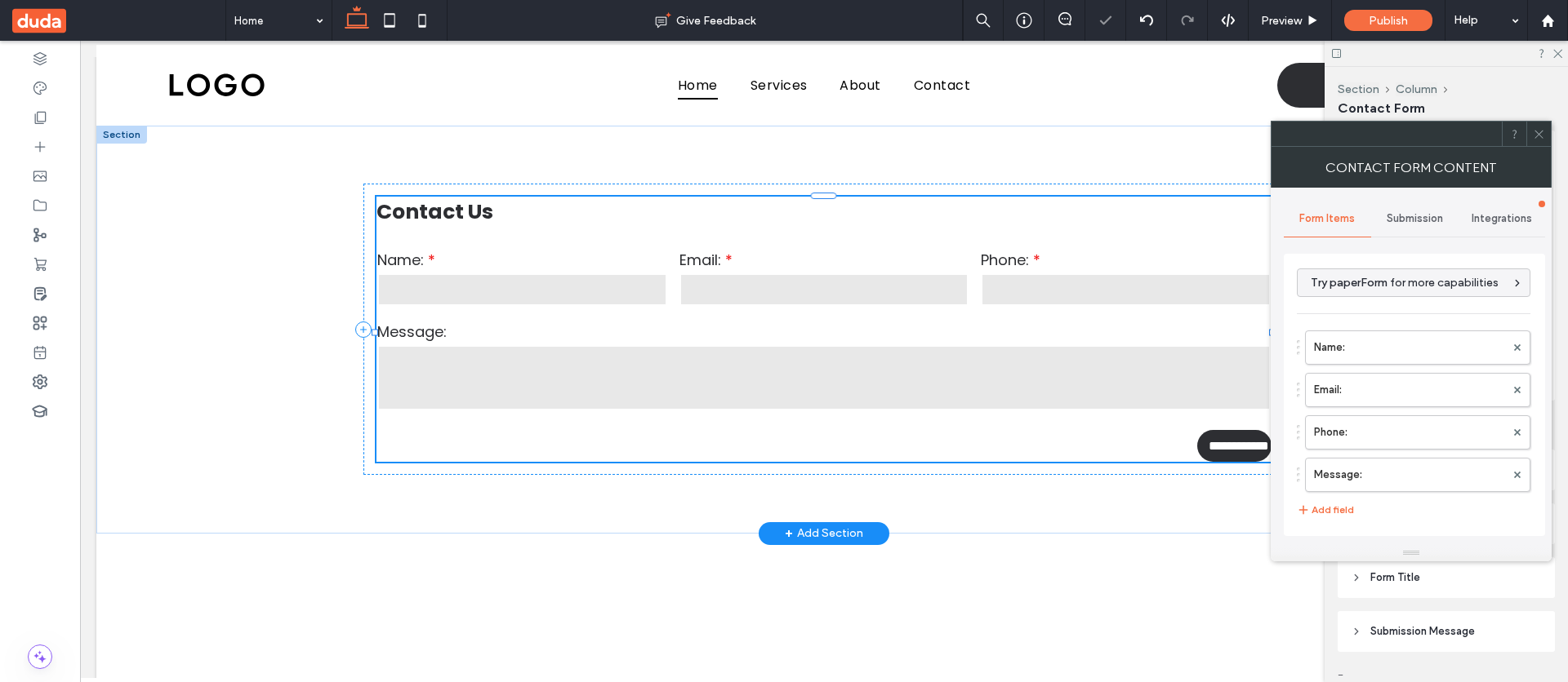
type input "**********"
type input "*"
type input "***"
type input "*"
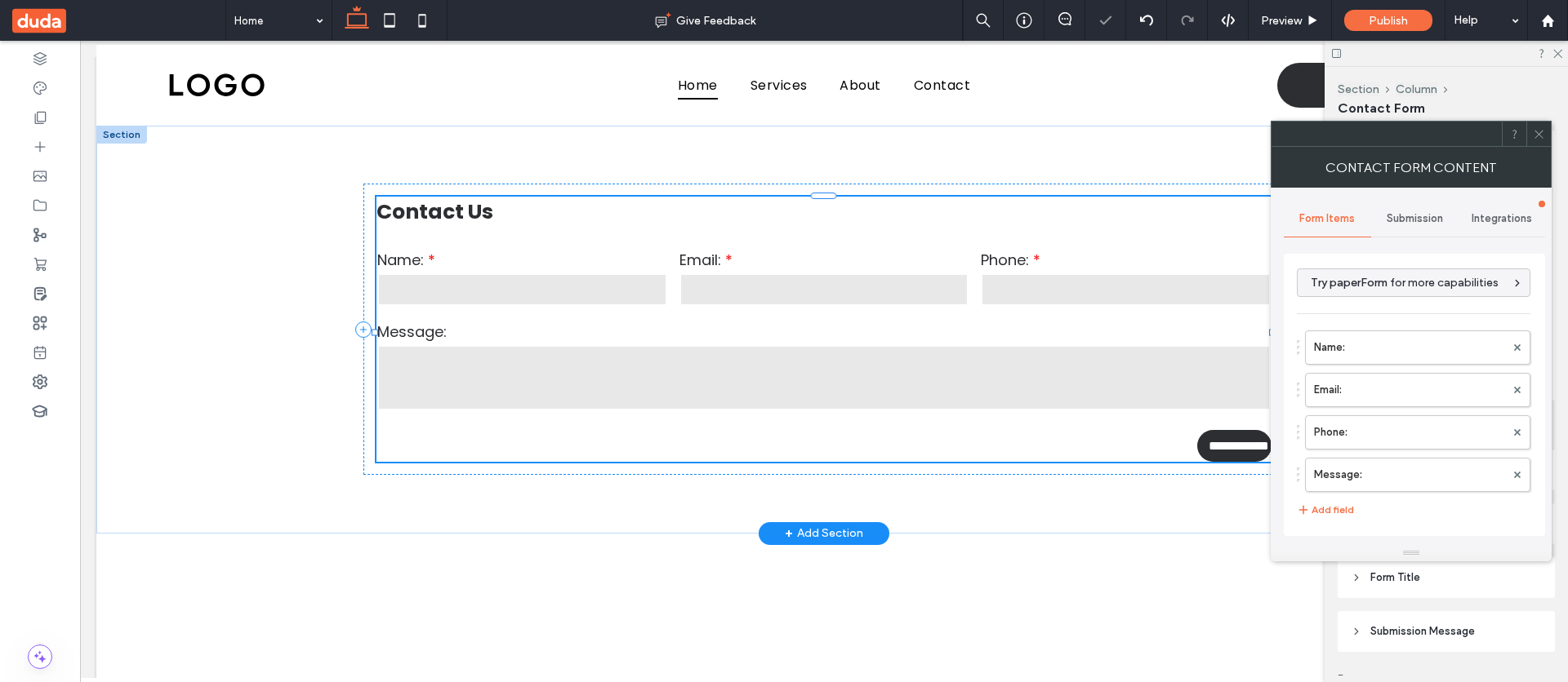
type input "***"
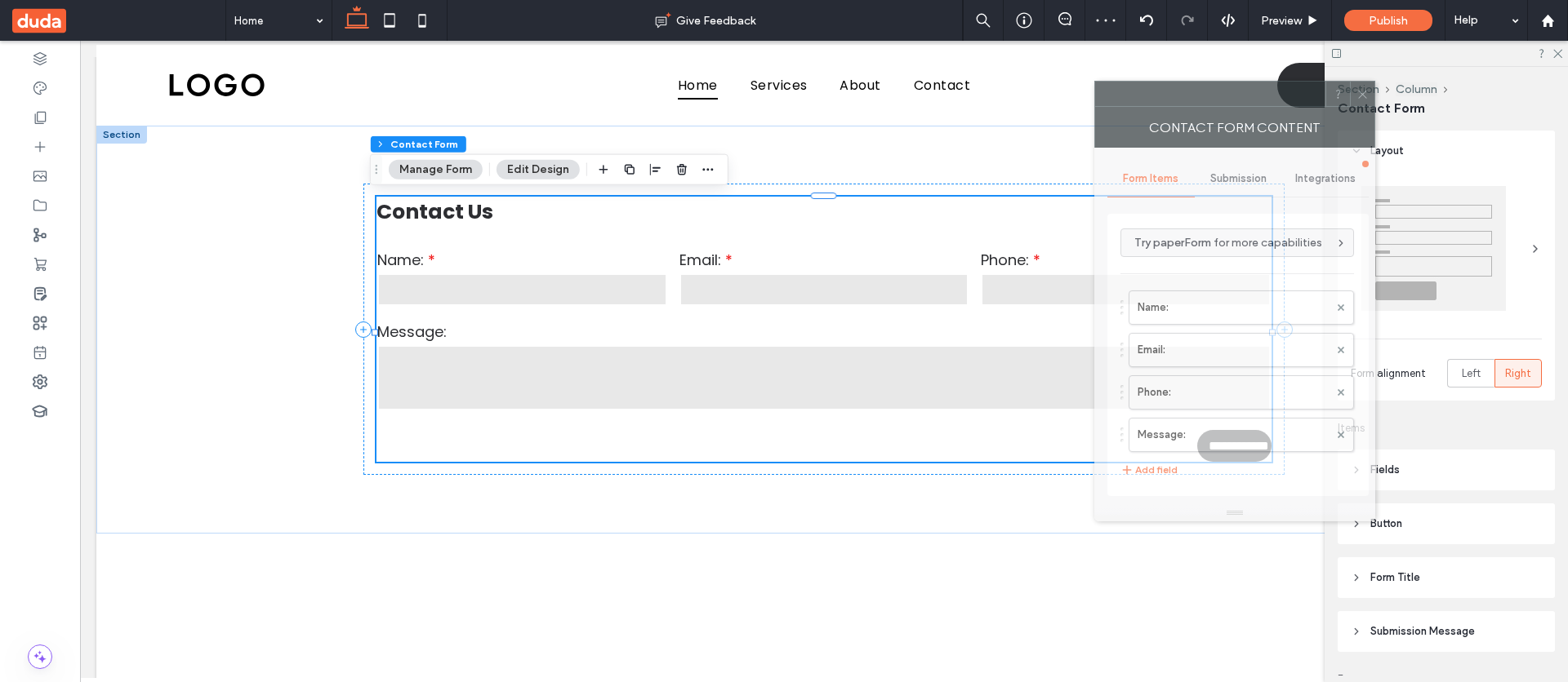
drag, startPoint x: 1352, startPoint y: 137, endPoint x: 1041, endPoint y: 178, distance: 313.7
click at [1094, 107] on div "Contact Form Content" at bounding box center [1234, 127] width 281 height 41
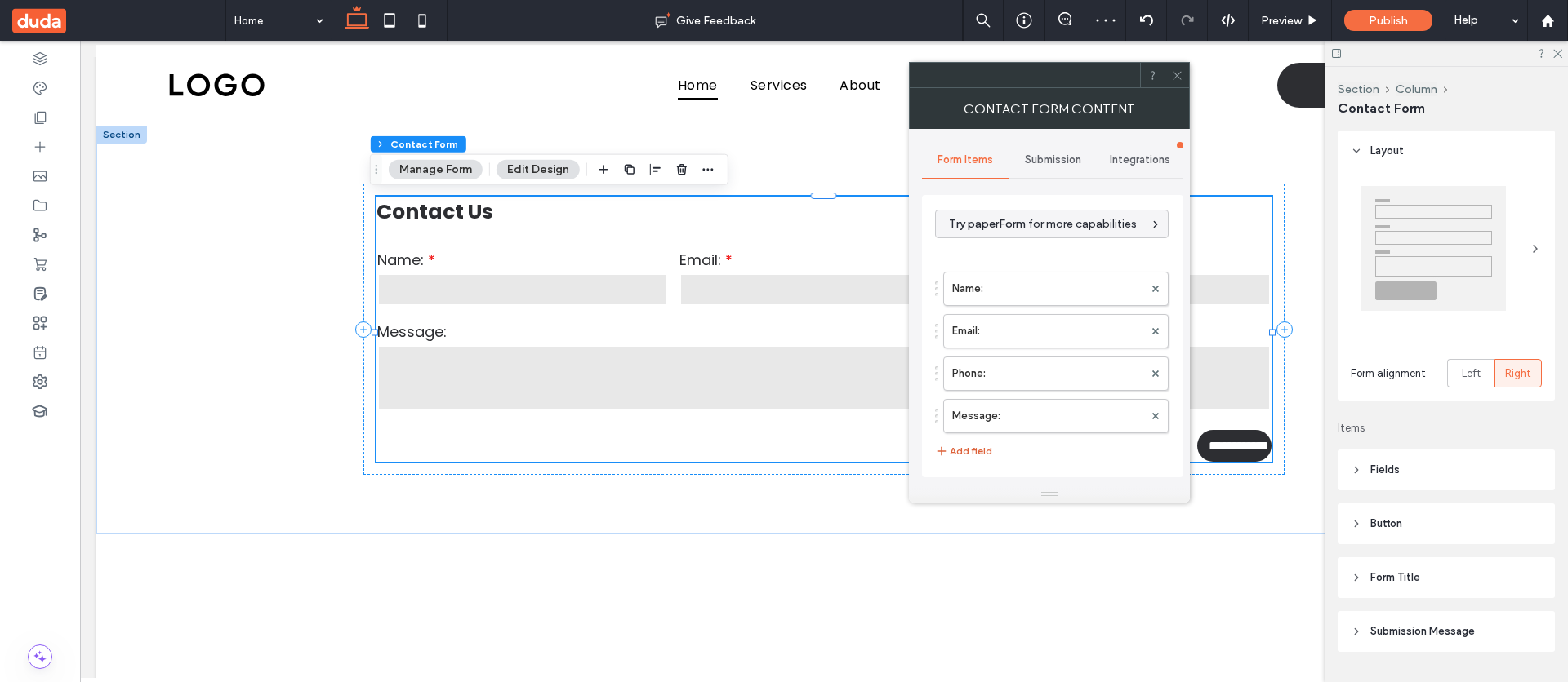
click at [976, 449] on button "Add field" at bounding box center [963, 451] width 58 height 19
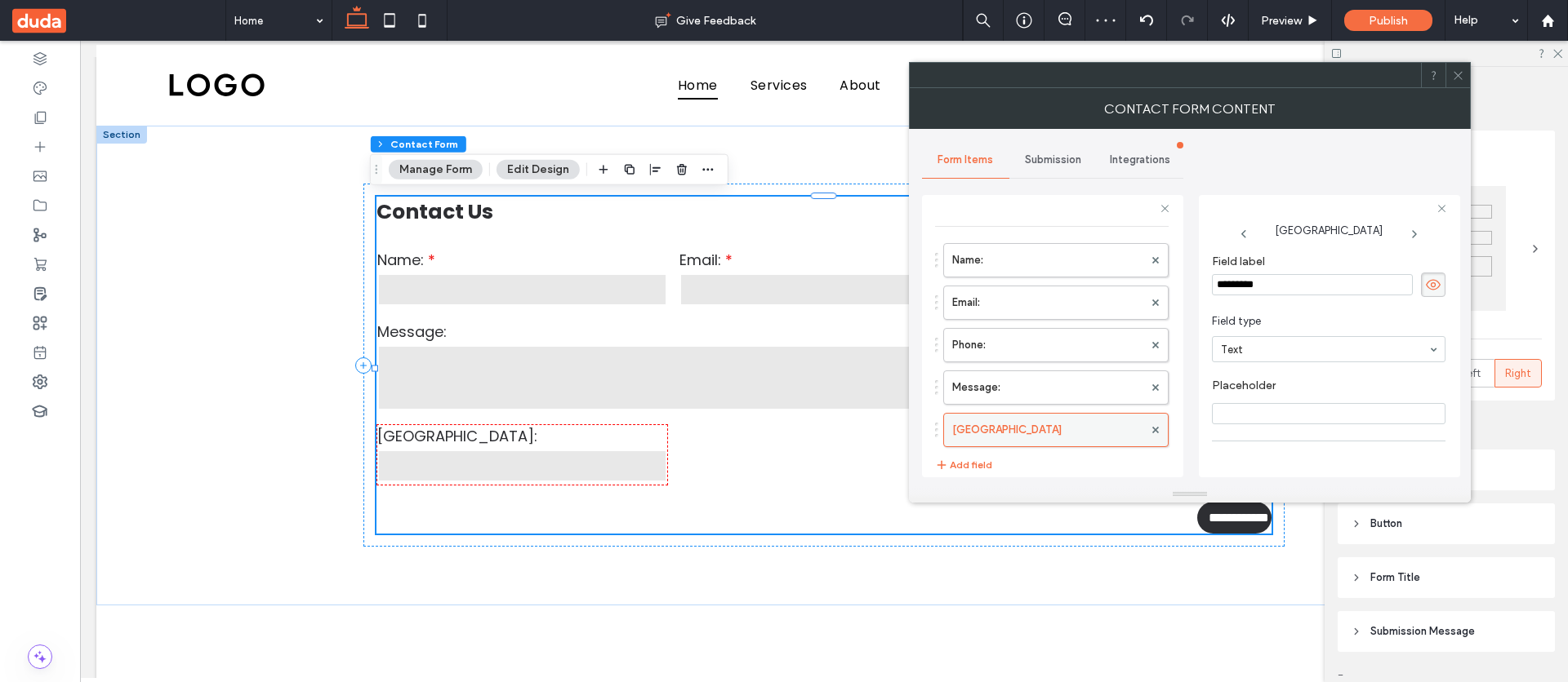
scroll to position [45, 0]
type input "***"
drag, startPoint x: 1232, startPoint y: 278, endPoint x: 1177, endPoint y: 282, distance: 55.1
click at [1177, 282] on div "**********" at bounding box center [1052, 333] width 262 height 304
type input "****"
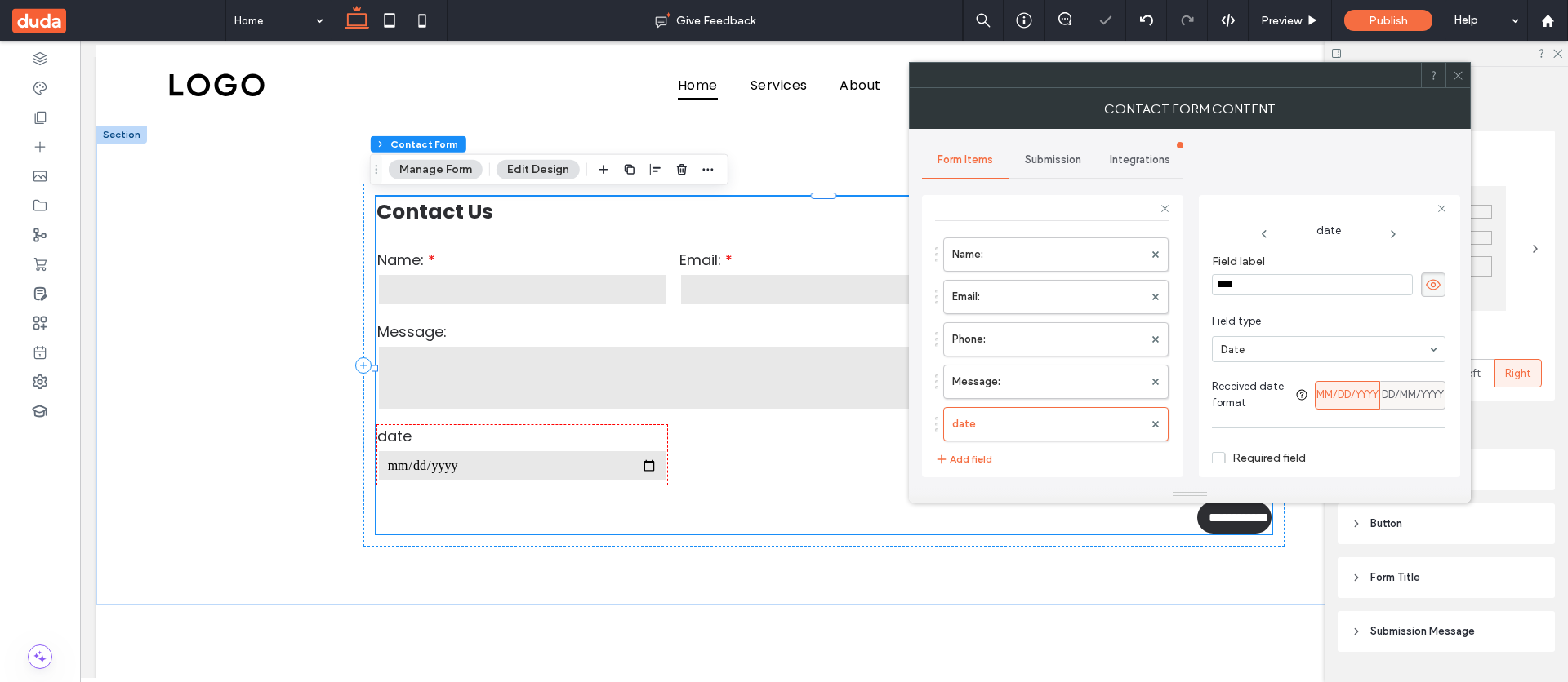
click at [1401, 396] on span "DD/MM/YYYY" at bounding box center [1412, 394] width 62 height 16
click at [1344, 396] on span "MM/DD/YYYY" at bounding box center [1347, 394] width 62 height 16
click at [1407, 391] on span "DD/MM/YYYY" at bounding box center [1412, 394] width 62 height 16
click at [1348, 391] on span "MM/DD/YYYY" at bounding box center [1347, 394] width 62 height 16
click at [1408, 389] on span "DD/MM/YYYY" at bounding box center [1412, 394] width 62 height 16
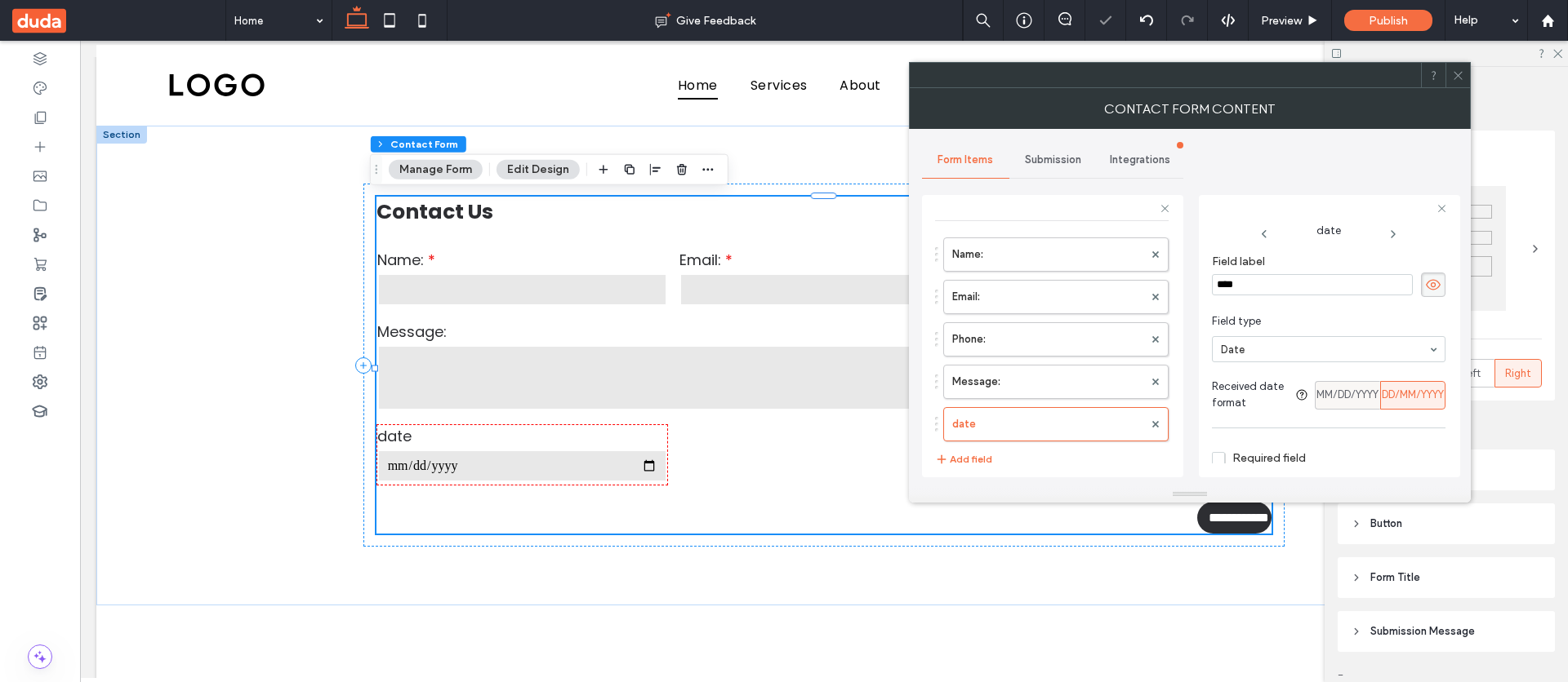
click at [1342, 392] on span "MM/DD/YYYY" at bounding box center [1347, 394] width 62 height 16
click at [1390, 394] on span "DD/MM/YYYY" at bounding box center [1412, 394] width 62 height 16
drag, startPoint x: 1340, startPoint y: 399, endPoint x: 1388, endPoint y: 394, distance: 48.3
click at [1341, 399] on span "MM/DD/YYYY" at bounding box center [1347, 394] width 62 height 16
click at [1389, 394] on span "DD/MM/YYYY" at bounding box center [1412, 394] width 62 height 16
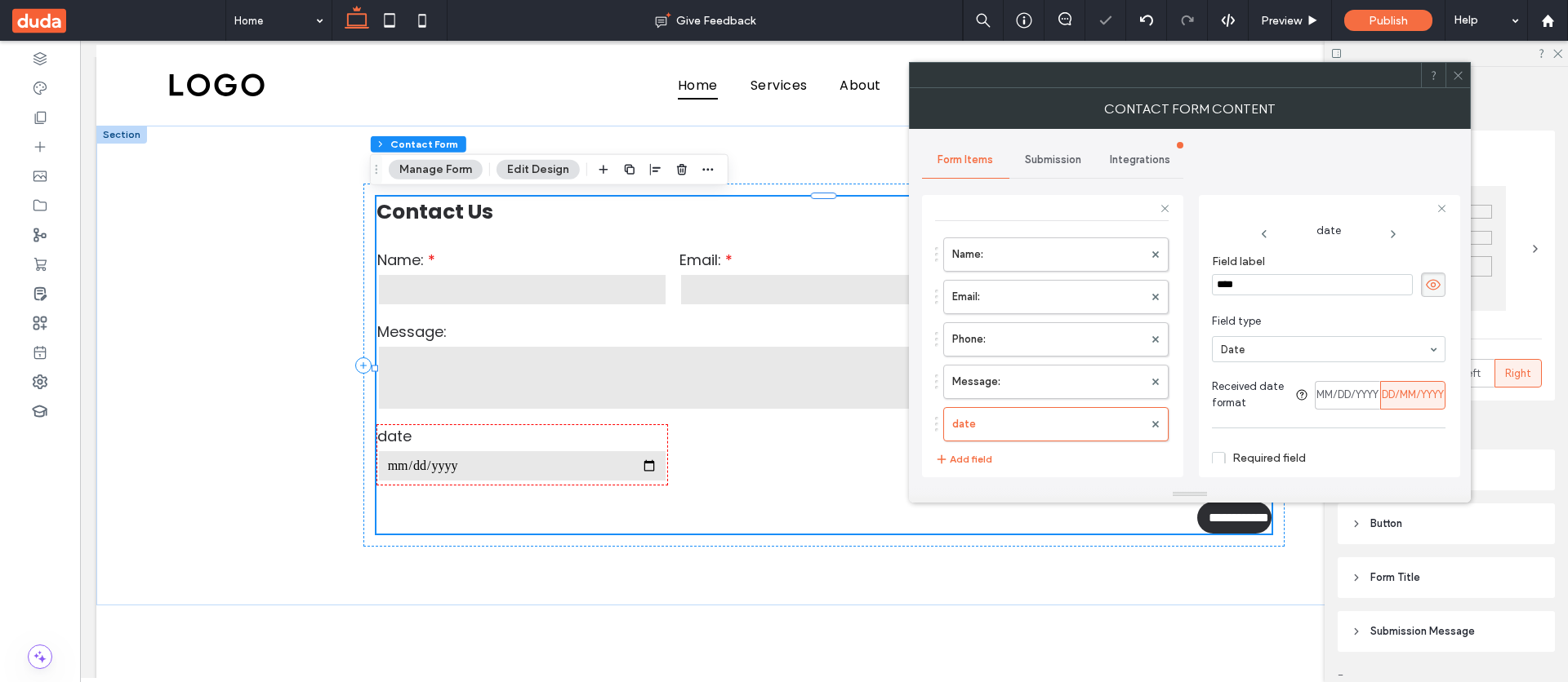
drag, startPoint x: 1357, startPoint y: 395, endPoint x: 1411, endPoint y: 396, distance: 54.0
click at [1360, 395] on span "MM/DD/YYYY" at bounding box center [1347, 394] width 62 height 16
click at [1417, 395] on span "DD/MM/YYYY" at bounding box center [1412, 394] width 62 height 16
click at [1359, 394] on span "MM/DD/YYYY" at bounding box center [1347, 394] width 62 height 16
drag, startPoint x: 1418, startPoint y: 396, endPoint x: 1411, endPoint y: 394, distance: 7.3
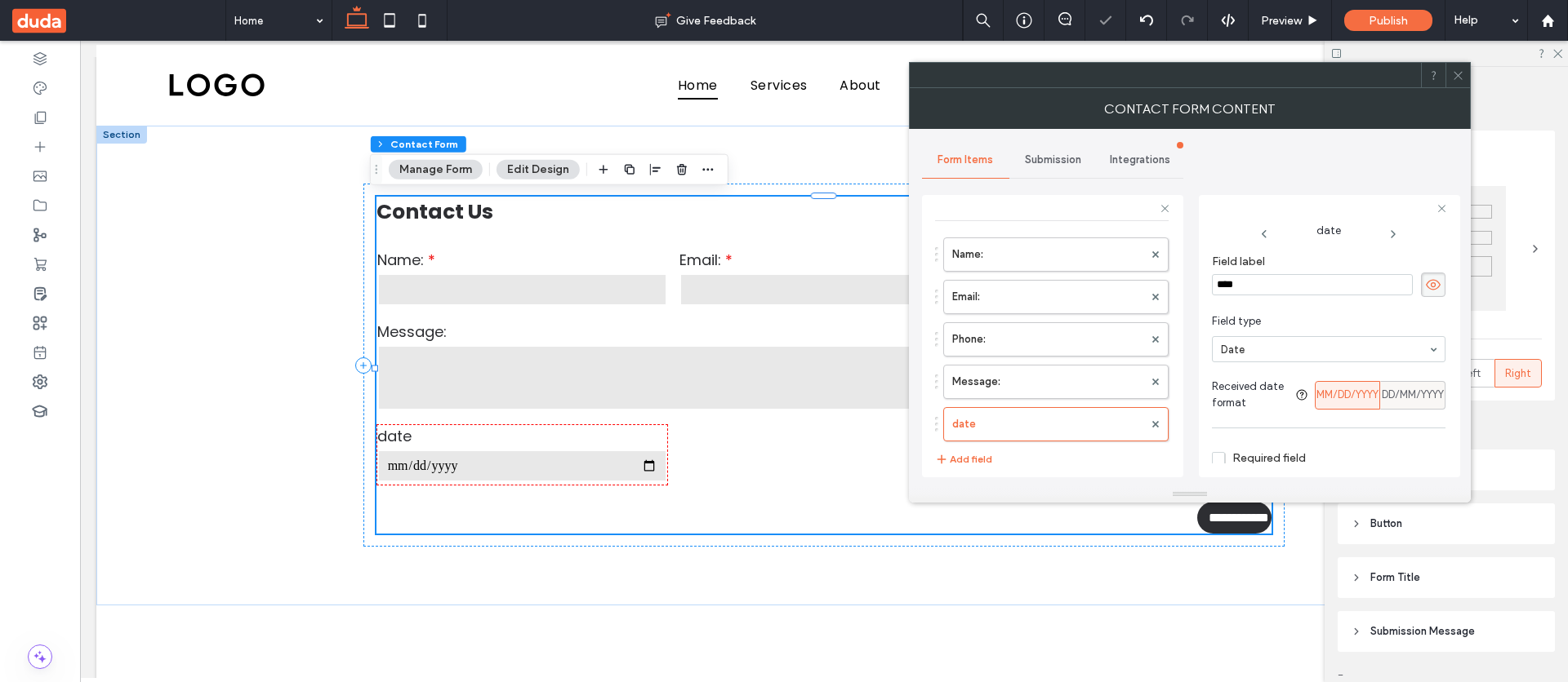
click at [1417, 396] on span "DD/MM/YYYY" at bounding box center [1412, 394] width 62 height 16
click at [1347, 394] on span "MM/DD/YYYY" at bounding box center [1347, 394] width 62 height 16
click at [1404, 387] on span "DD/MM/YYYY" at bounding box center [1412, 394] width 62 height 16
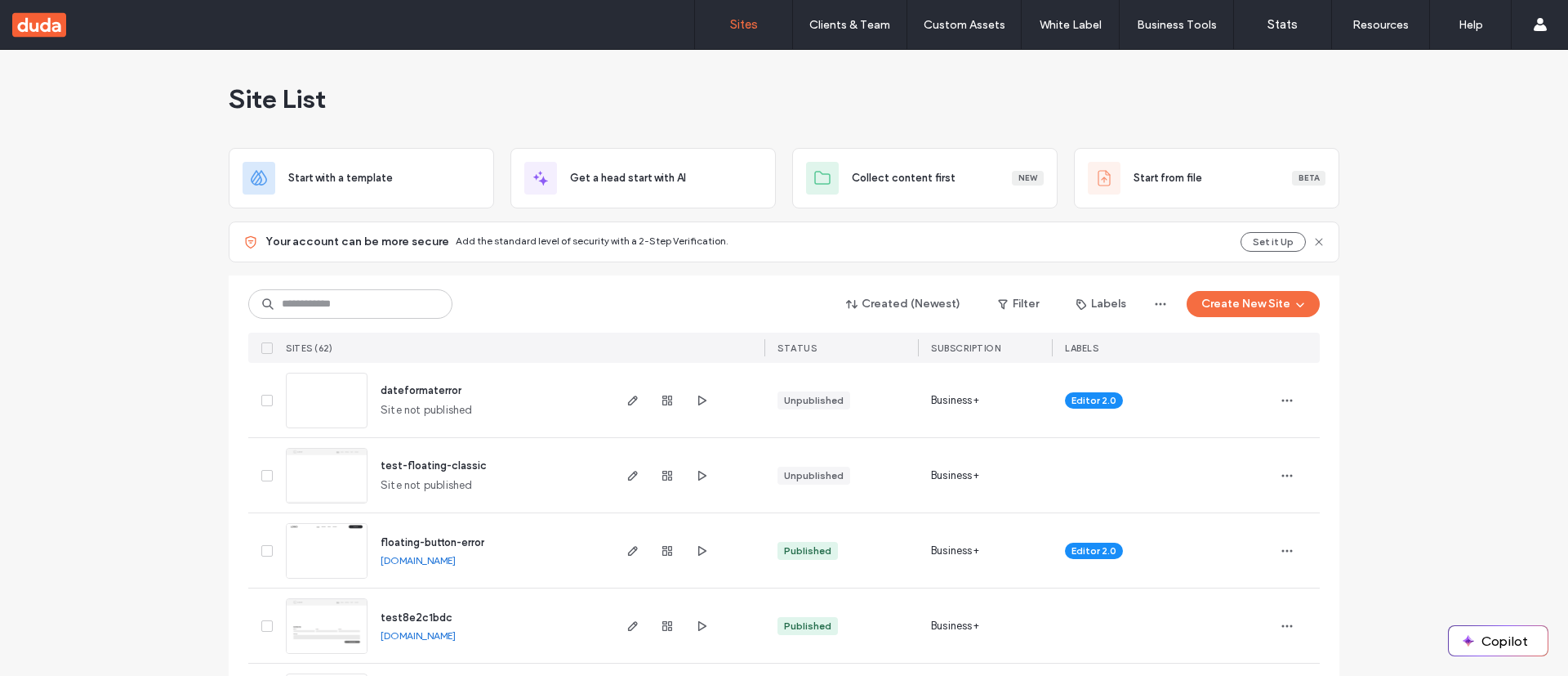
click at [324, 402] on link at bounding box center [327, 401] width 81 height 56
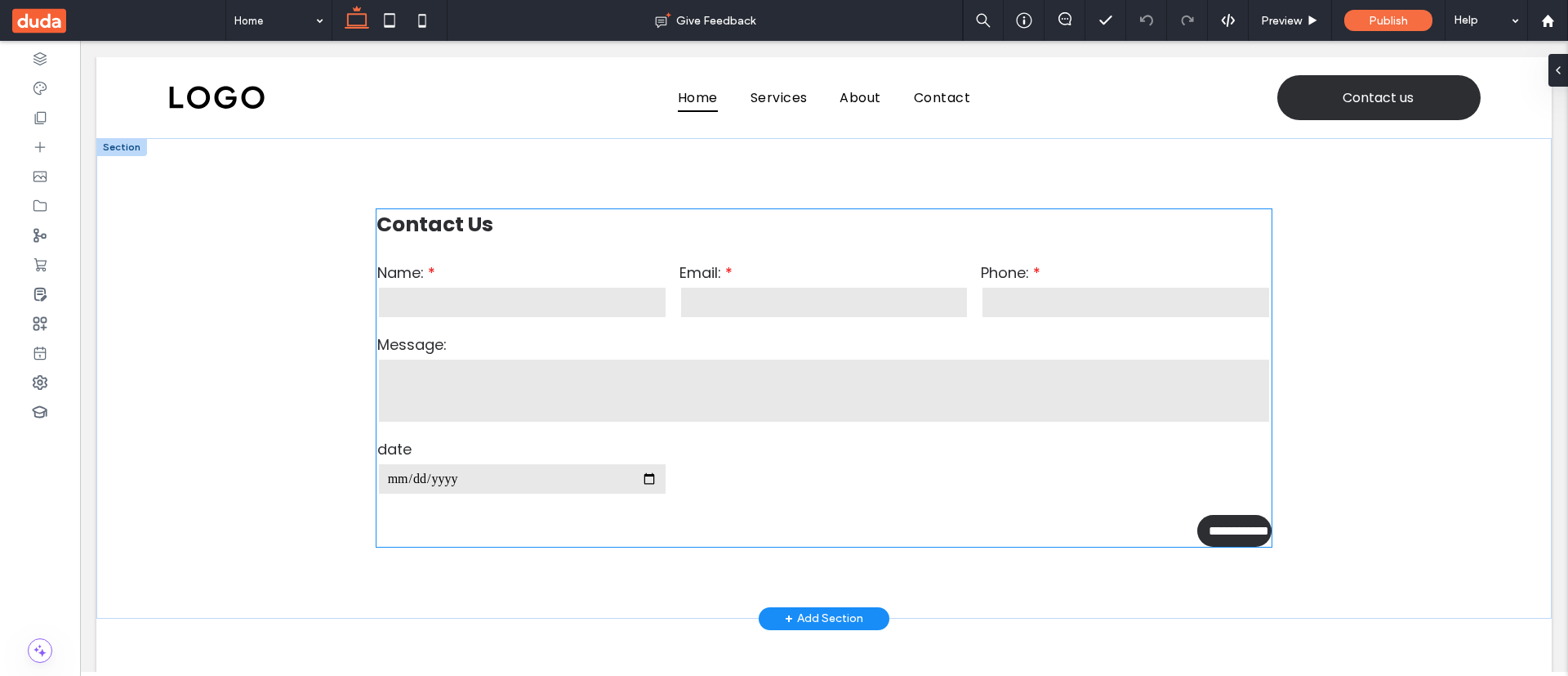
click at [786, 376] on textarea at bounding box center [825, 390] width 894 height 65
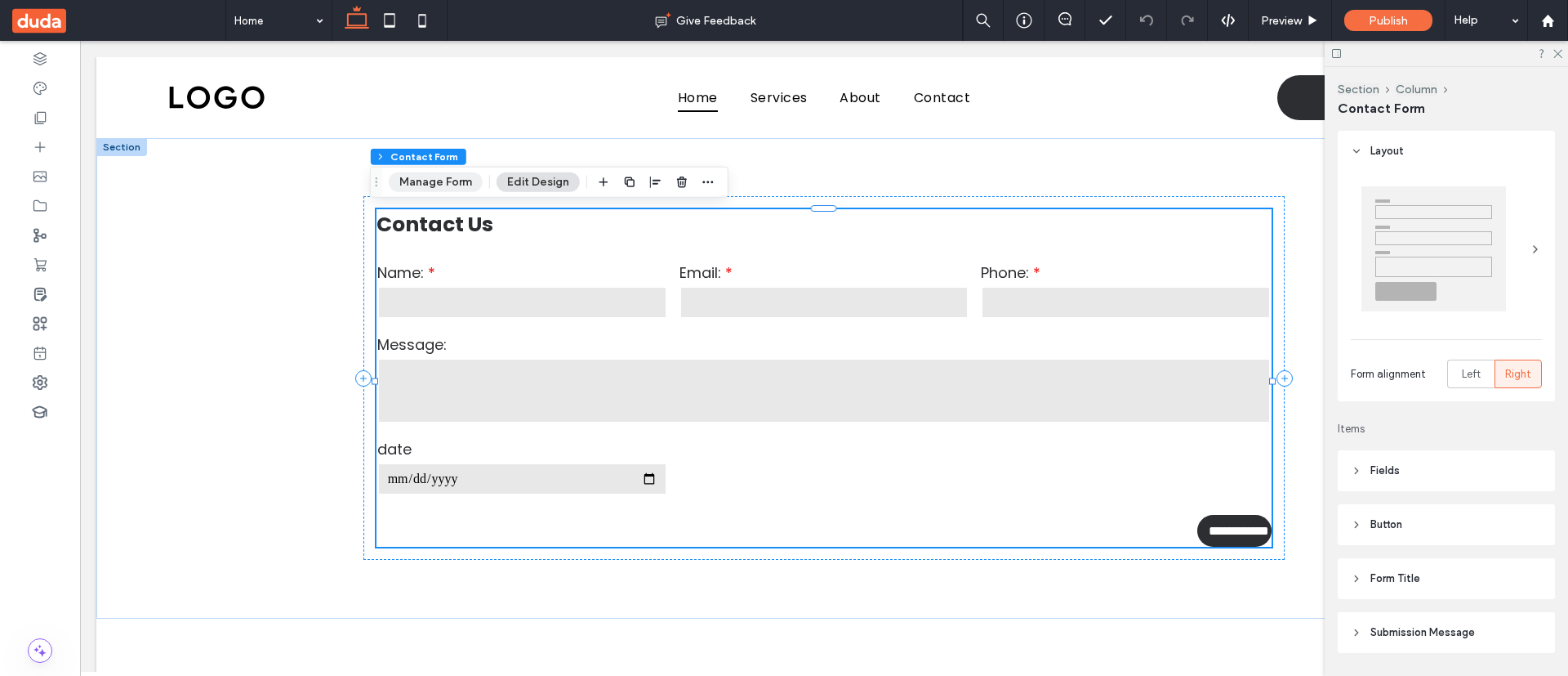
click at [458, 186] on button "Manage Form" at bounding box center [435, 181] width 94 height 19
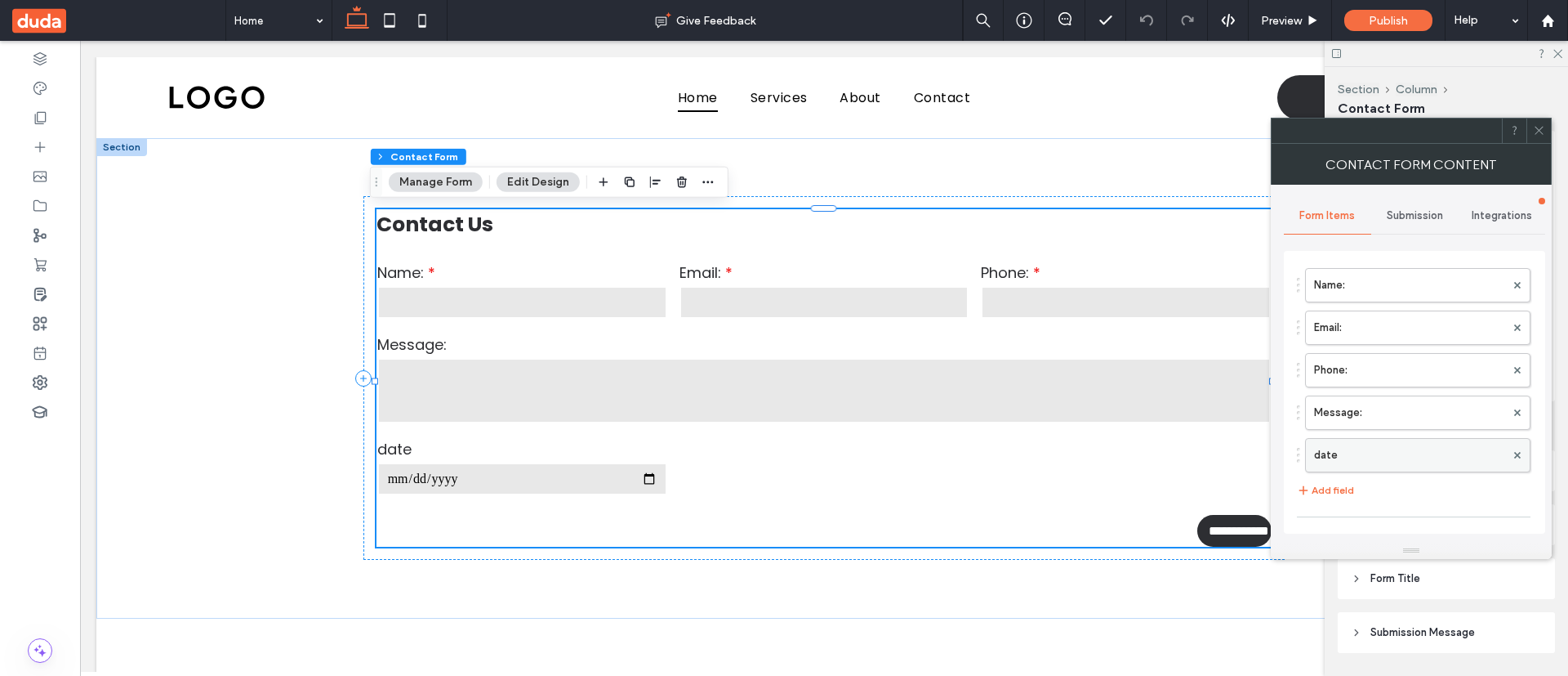
scroll to position [63, 0]
drag, startPoint x: 1368, startPoint y: 452, endPoint x: 1392, endPoint y: 328, distance: 126.3
click at [1368, 451] on label "date" at bounding box center [1410, 452] width 191 height 33
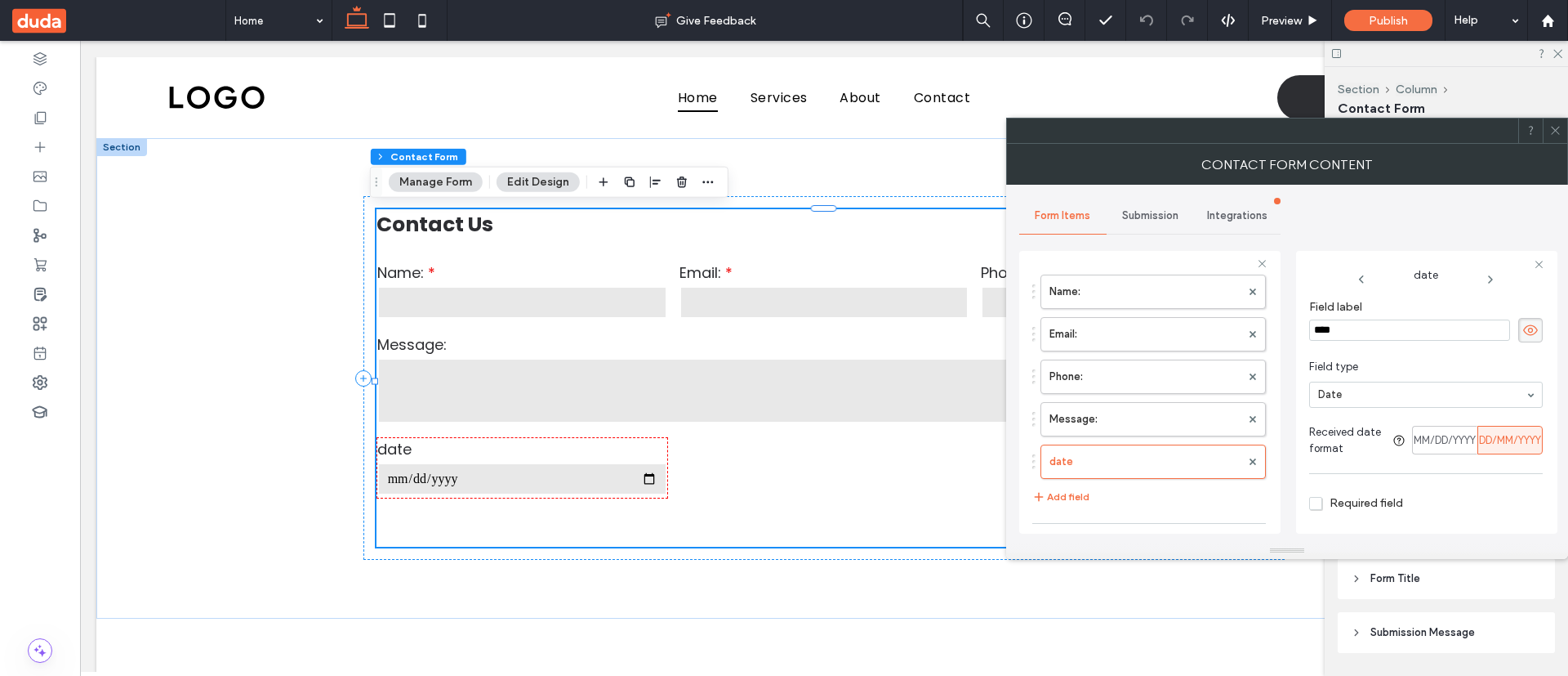
scroll to position [13, 0]
click at [1553, 128] on use at bounding box center [1554, 130] width 8 height 8
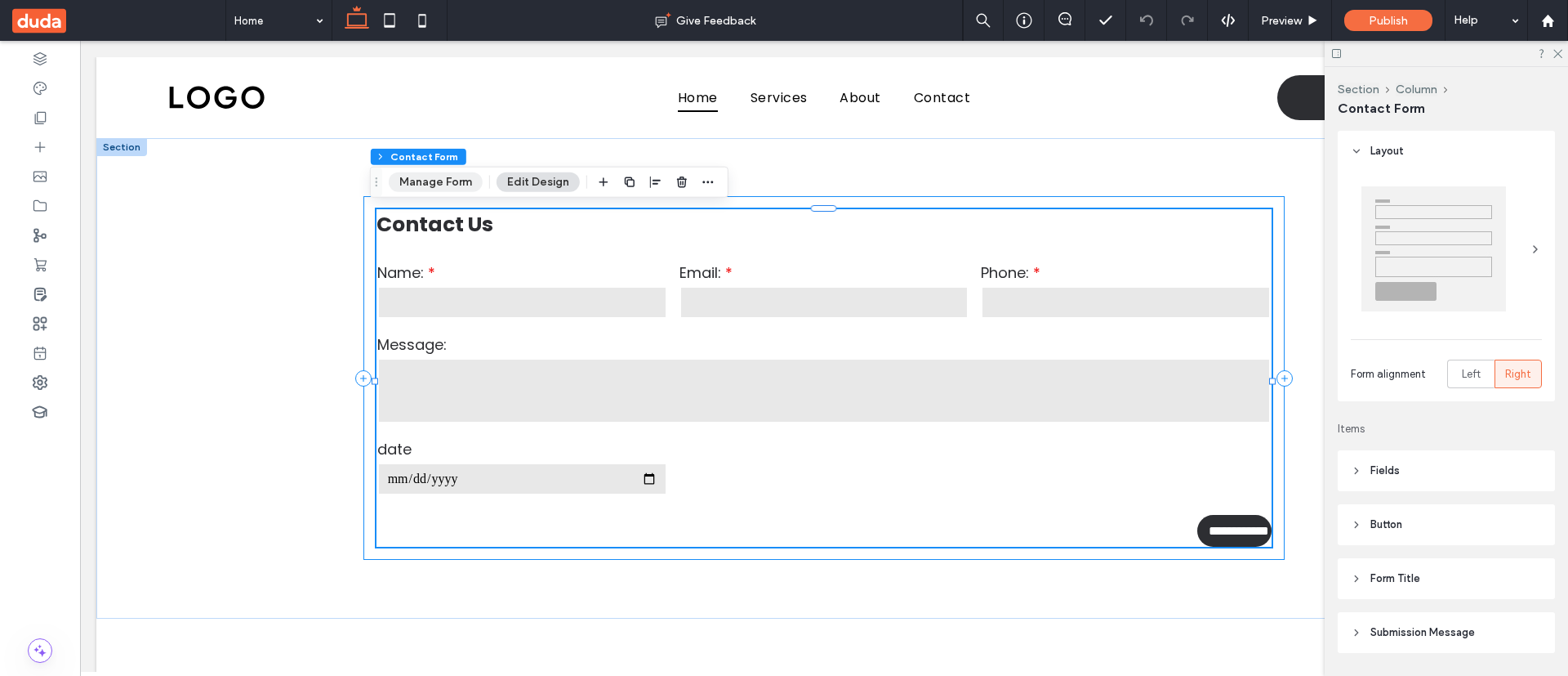
click at [451, 185] on button "Manage Form" at bounding box center [435, 181] width 94 height 19
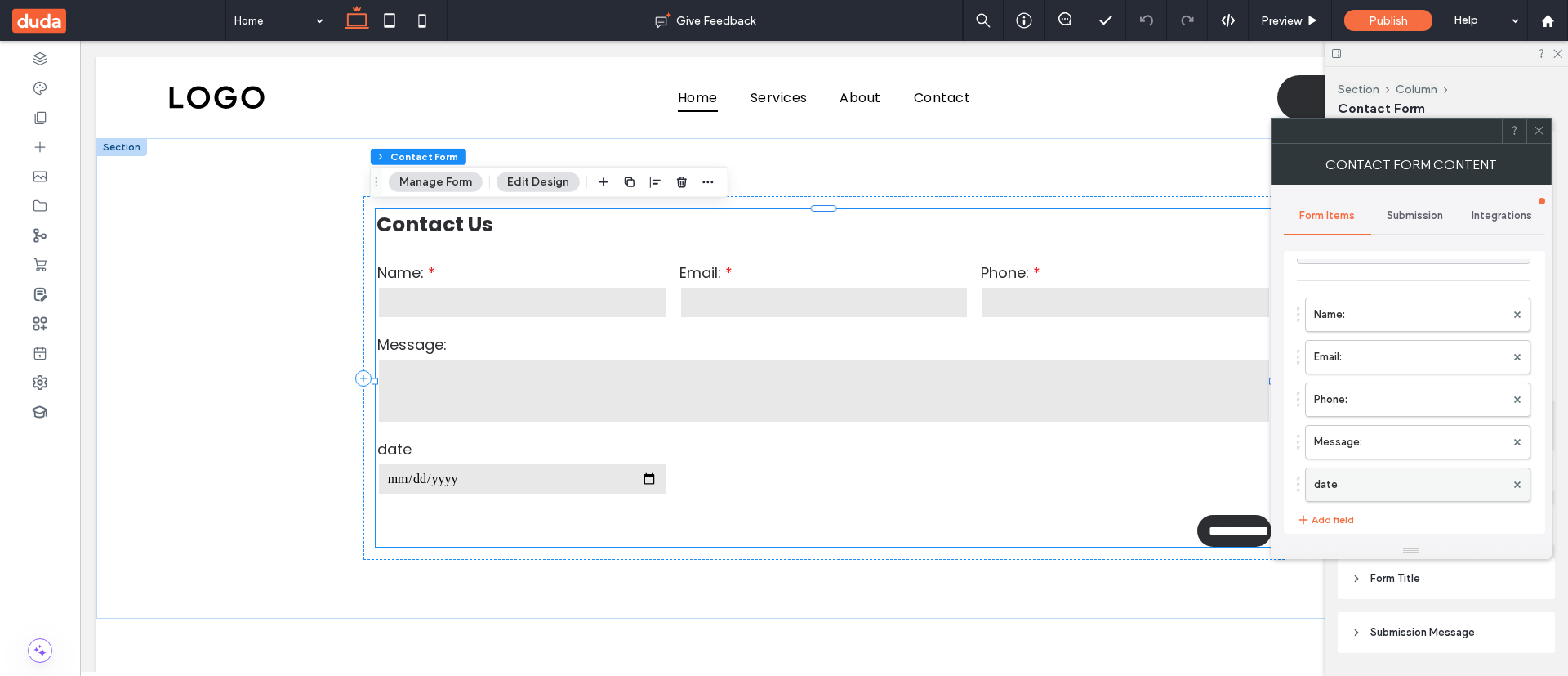
scroll to position [32, 0]
click at [1401, 485] on label "date" at bounding box center [1410, 483] width 191 height 33
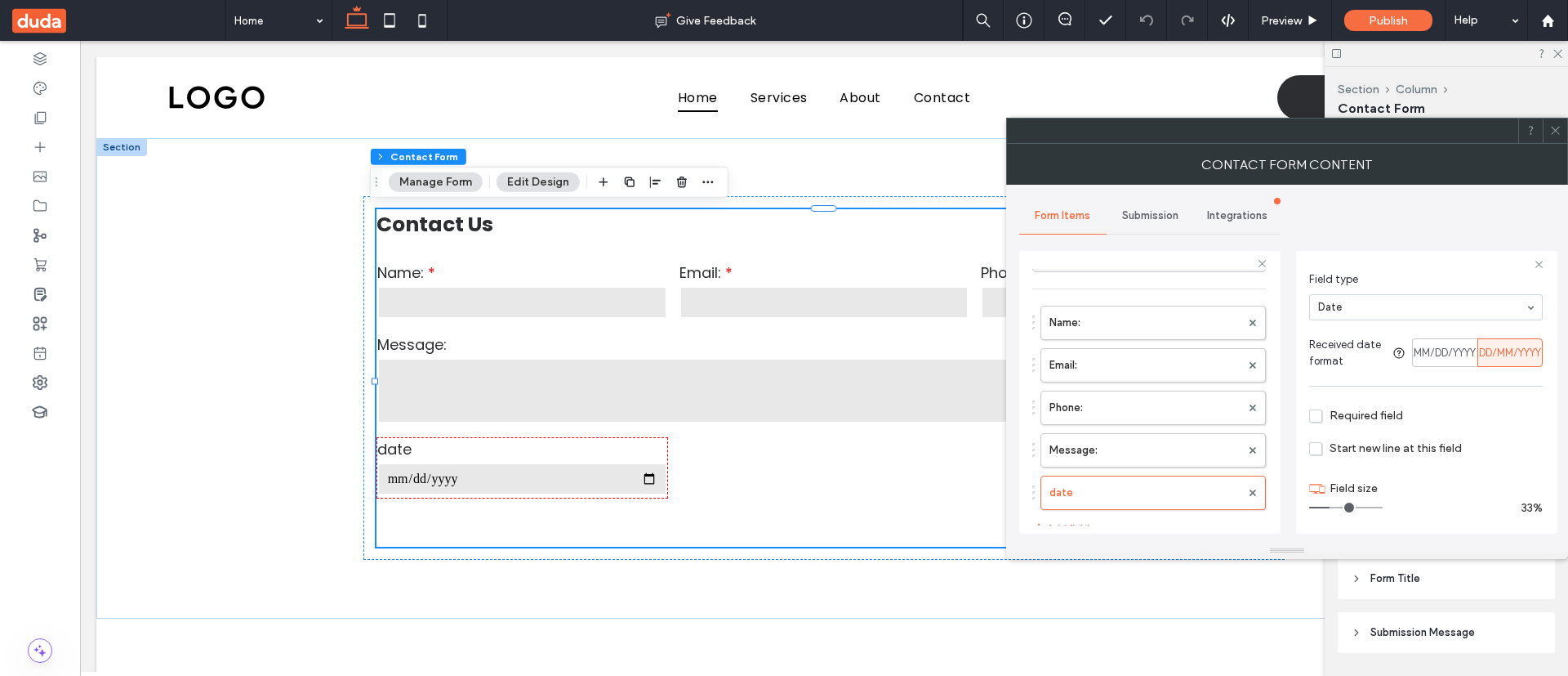
scroll to position [101, 0]
